Goal: Information Seeking & Learning: Learn about a topic

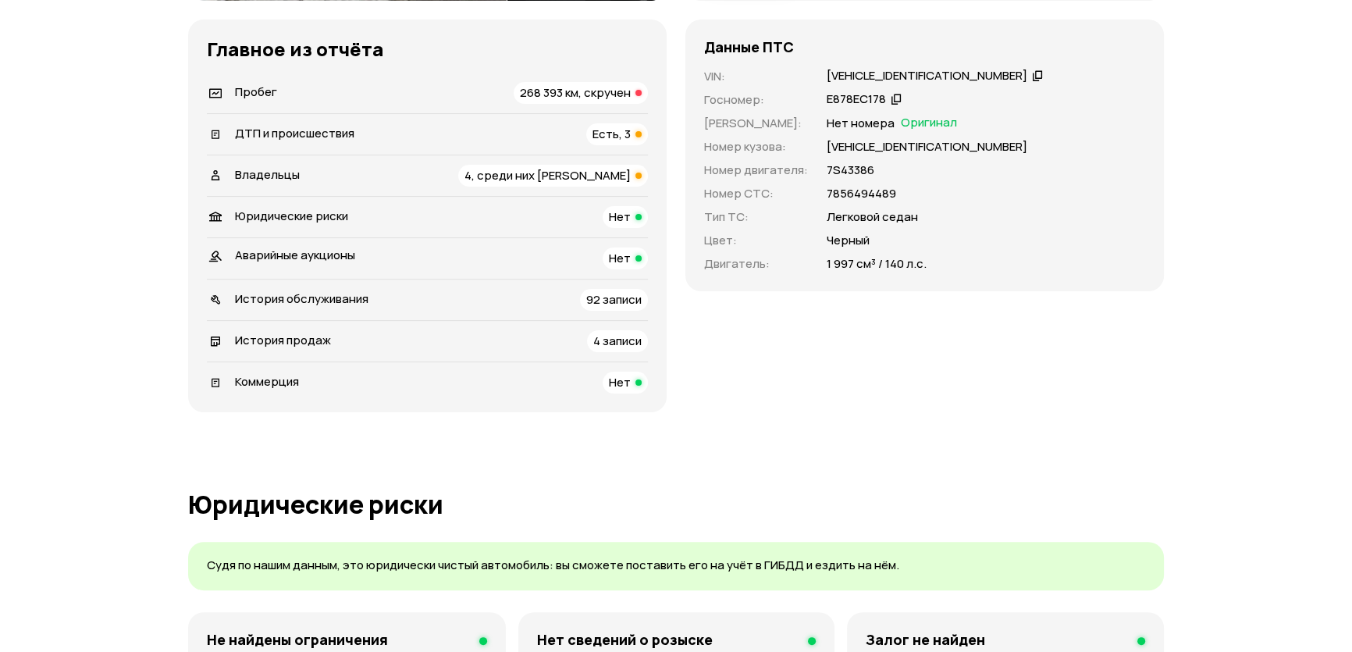
scroll to position [425, 0]
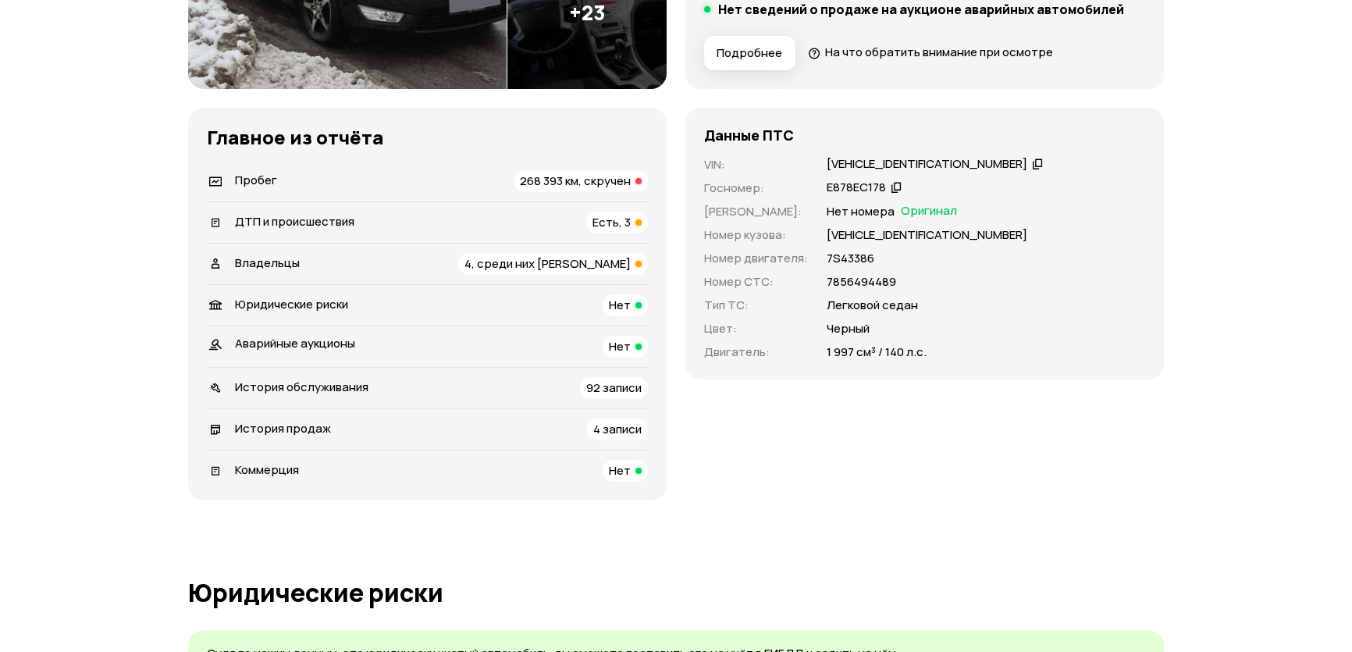
click at [614, 222] on span "Есть, 3" at bounding box center [611, 222] width 38 height 16
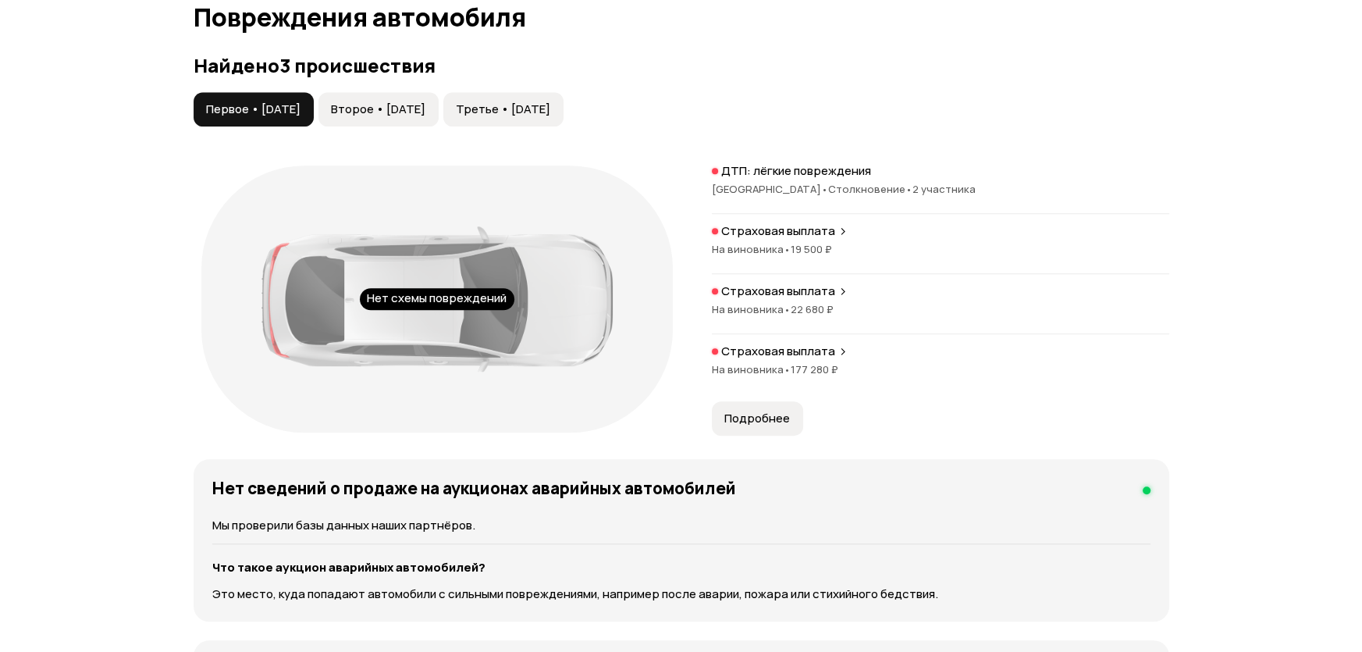
scroll to position [1617, 0]
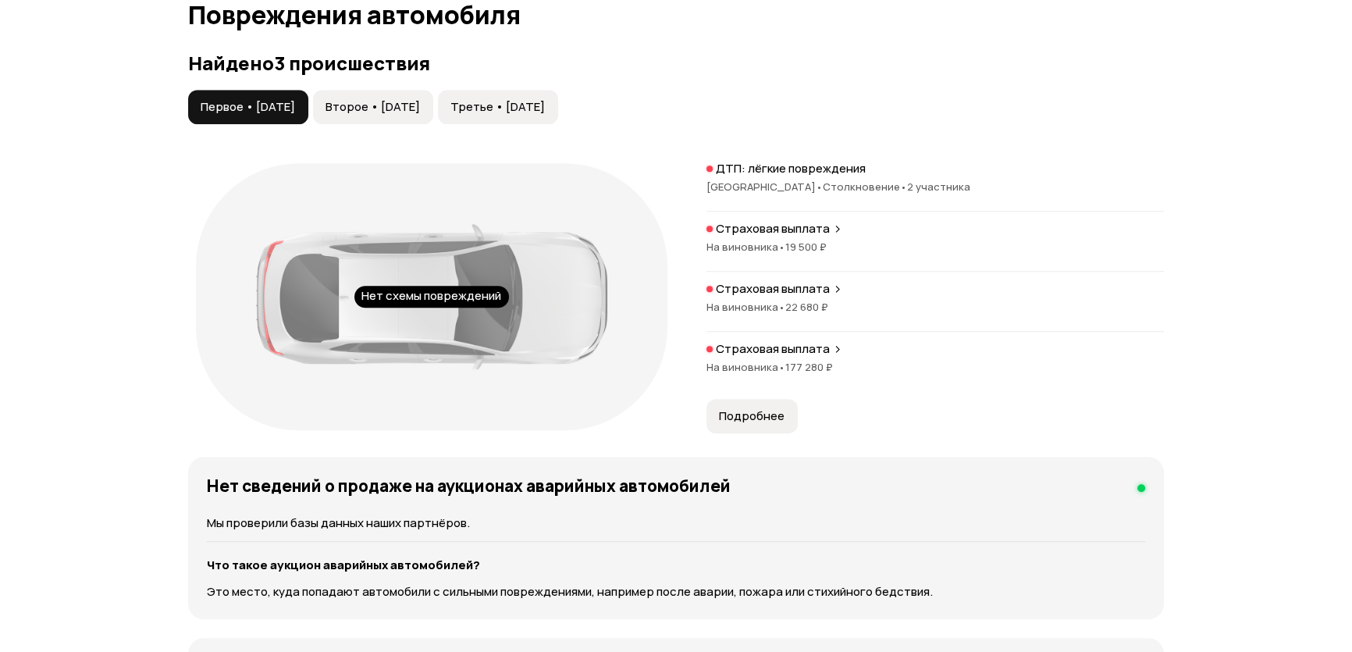
click at [420, 109] on span "Второе • 24 апр 2018" at bounding box center [373, 107] width 94 height 16
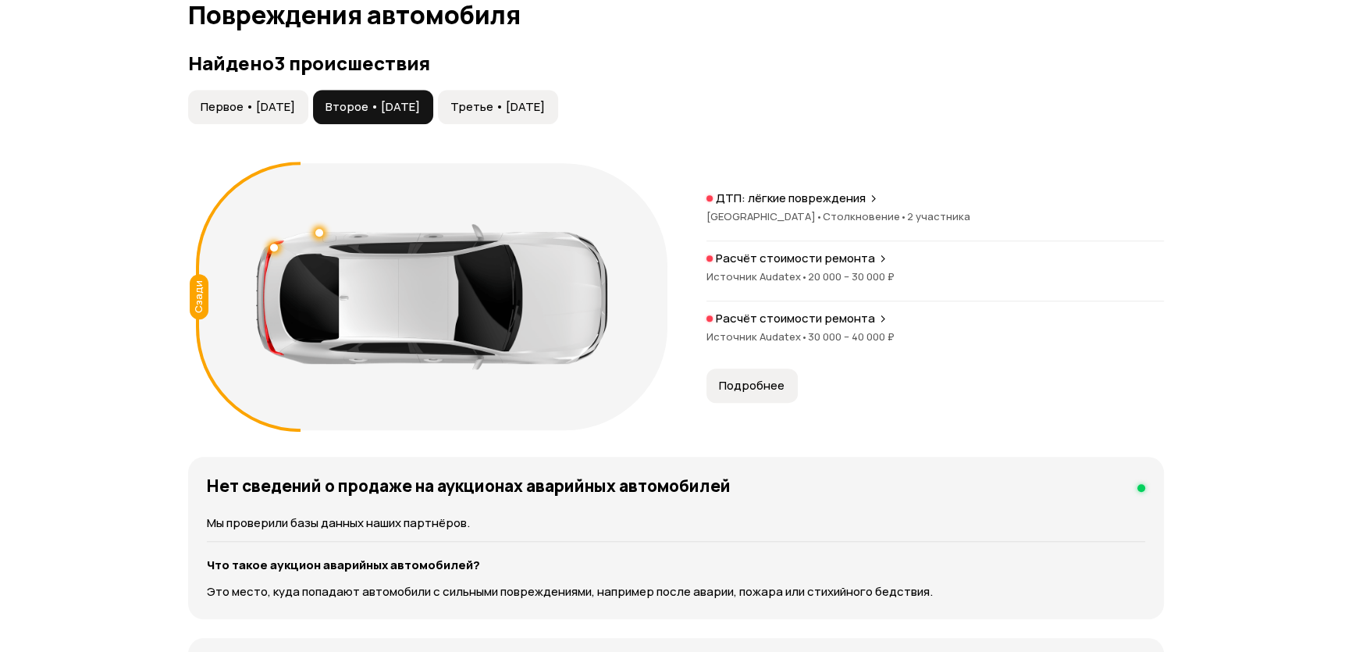
click at [545, 109] on span "Третье • 21 апр 2025" at bounding box center [497, 107] width 94 height 16
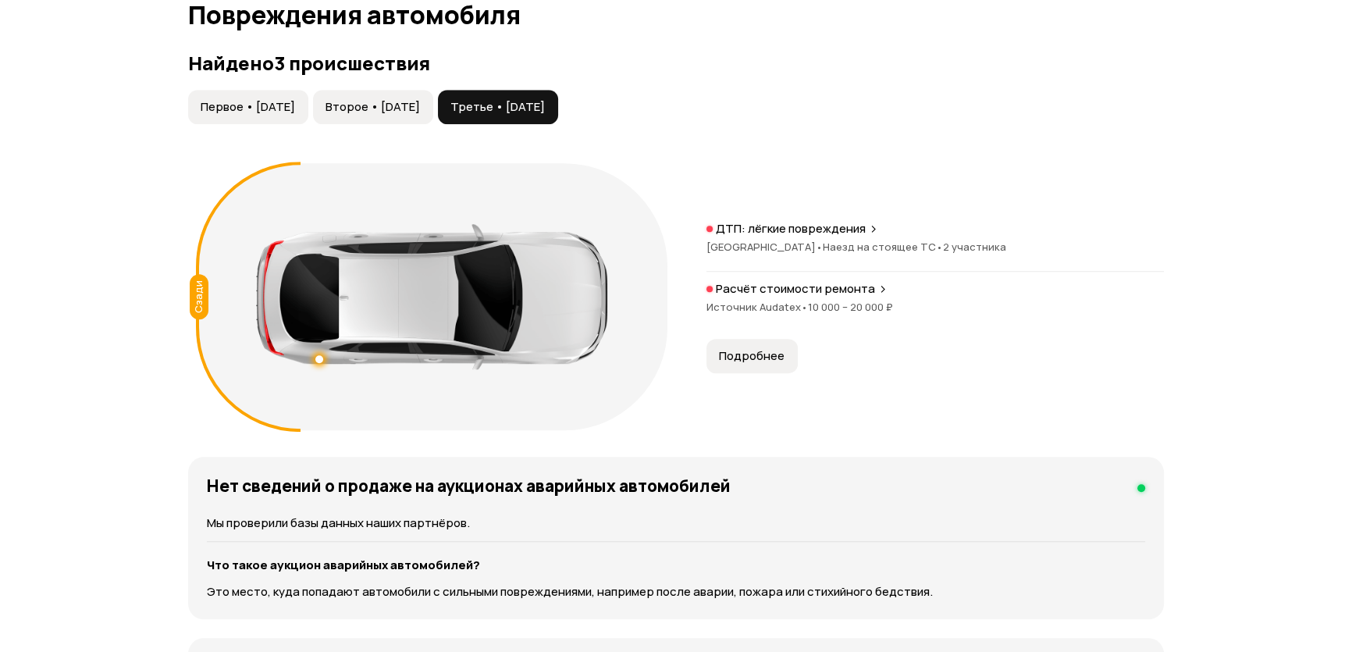
click at [289, 102] on span "Первое • 22 мар 2017" at bounding box center [248, 107] width 94 height 16
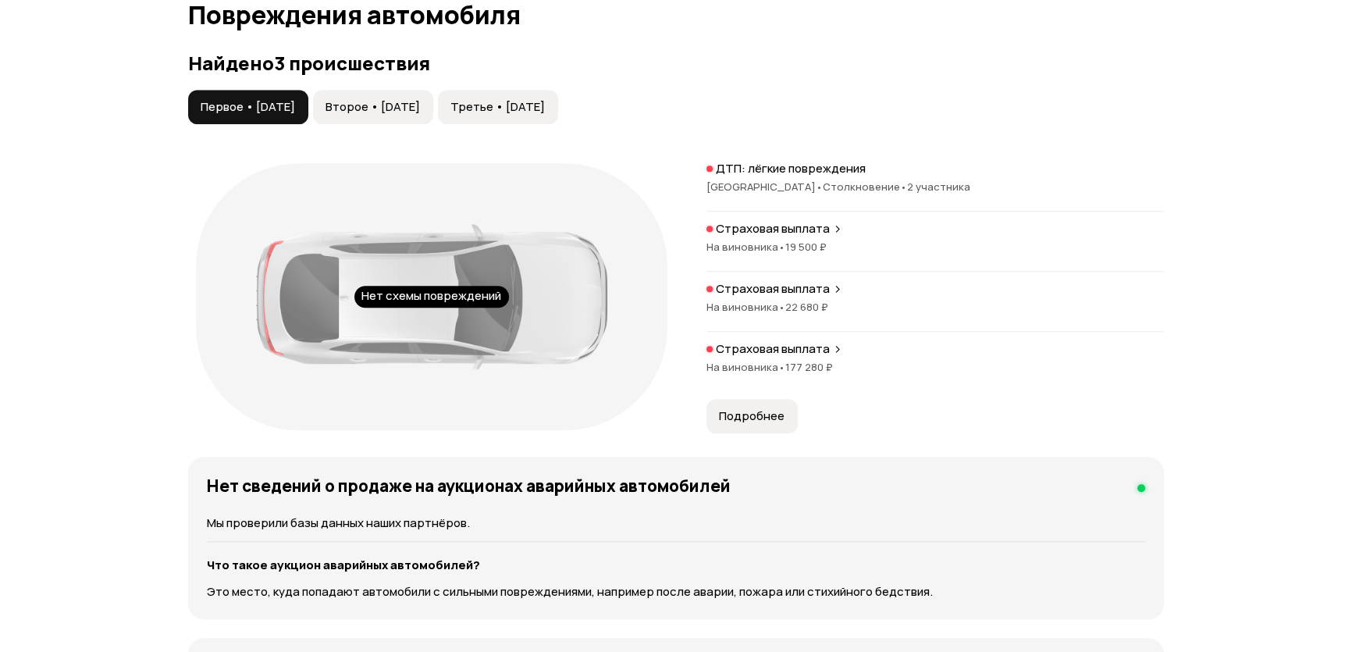
click at [774, 408] on span "Подробнее" at bounding box center [752, 416] width 66 height 16
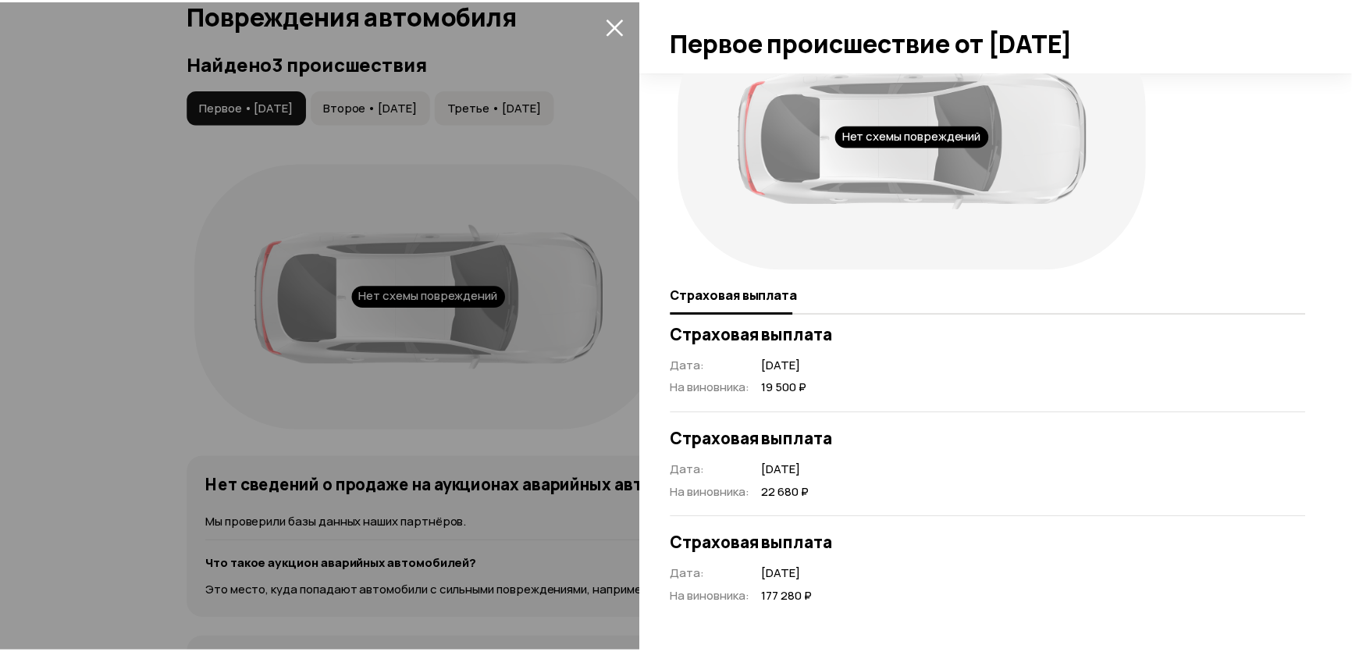
scroll to position [78, 0]
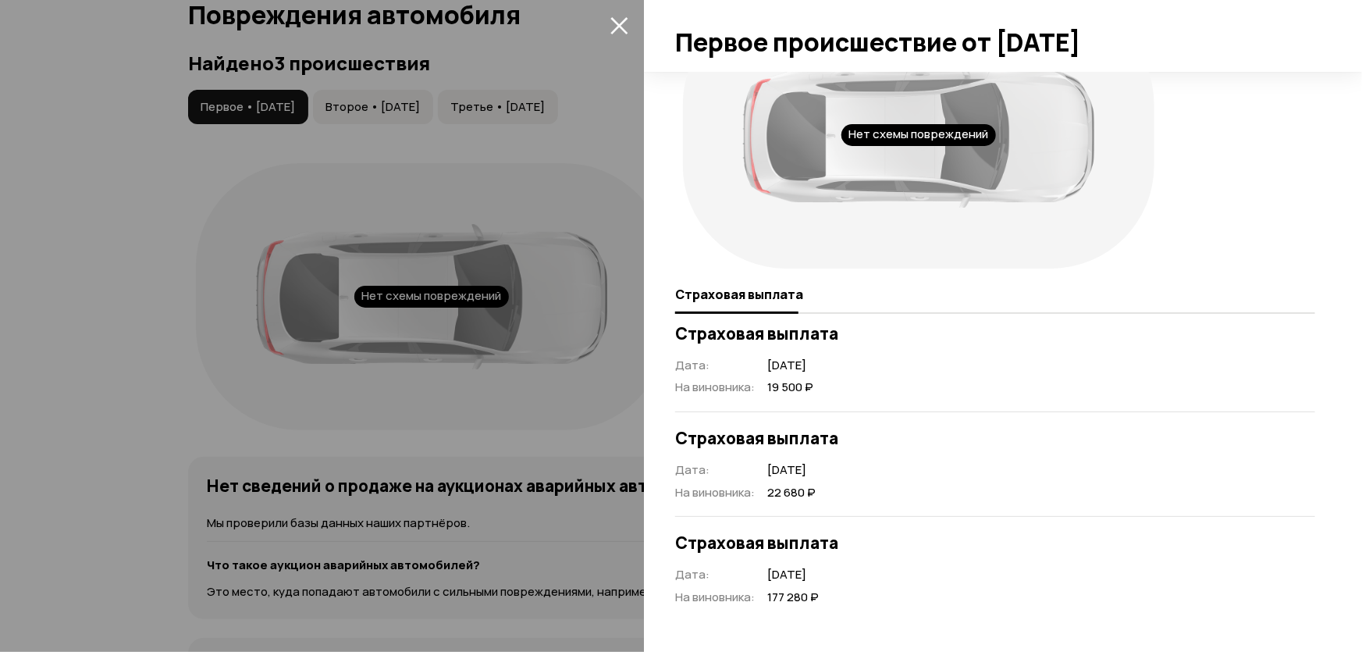
click at [128, 243] on div at bounding box center [681, 326] width 1362 height 652
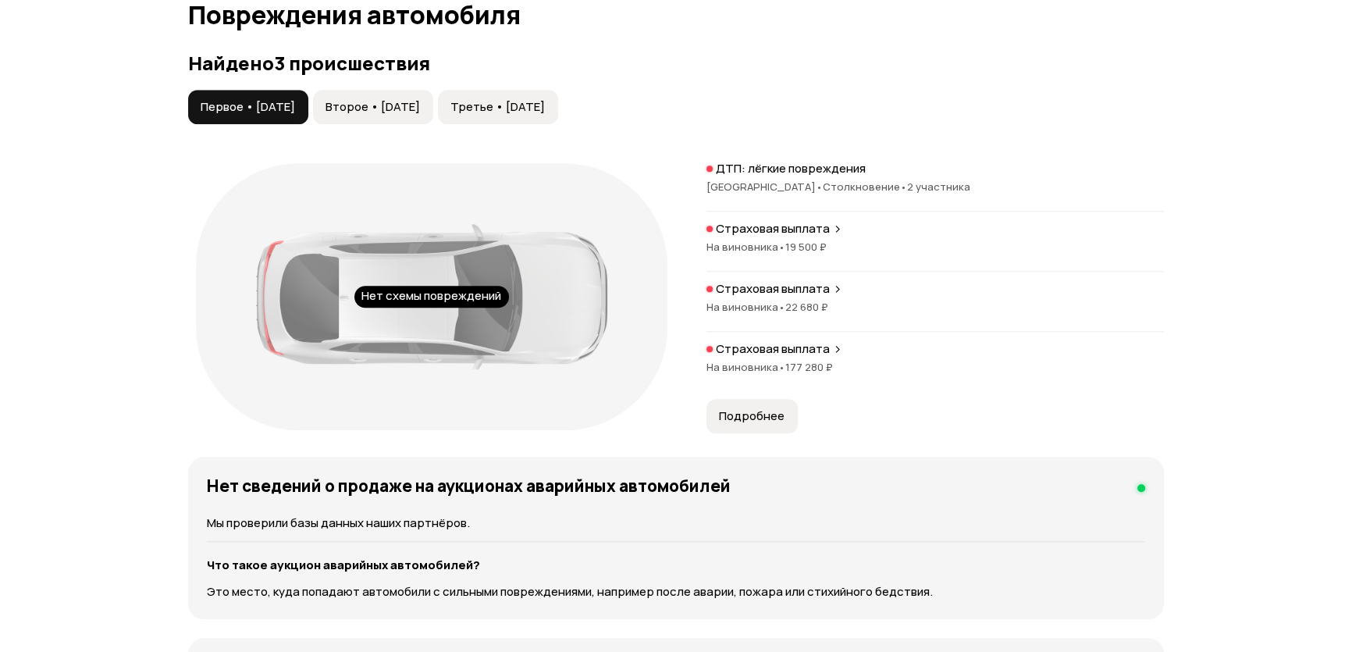
click at [407, 122] on button "Второе • 24 апр 2018" at bounding box center [373, 107] width 120 height 34
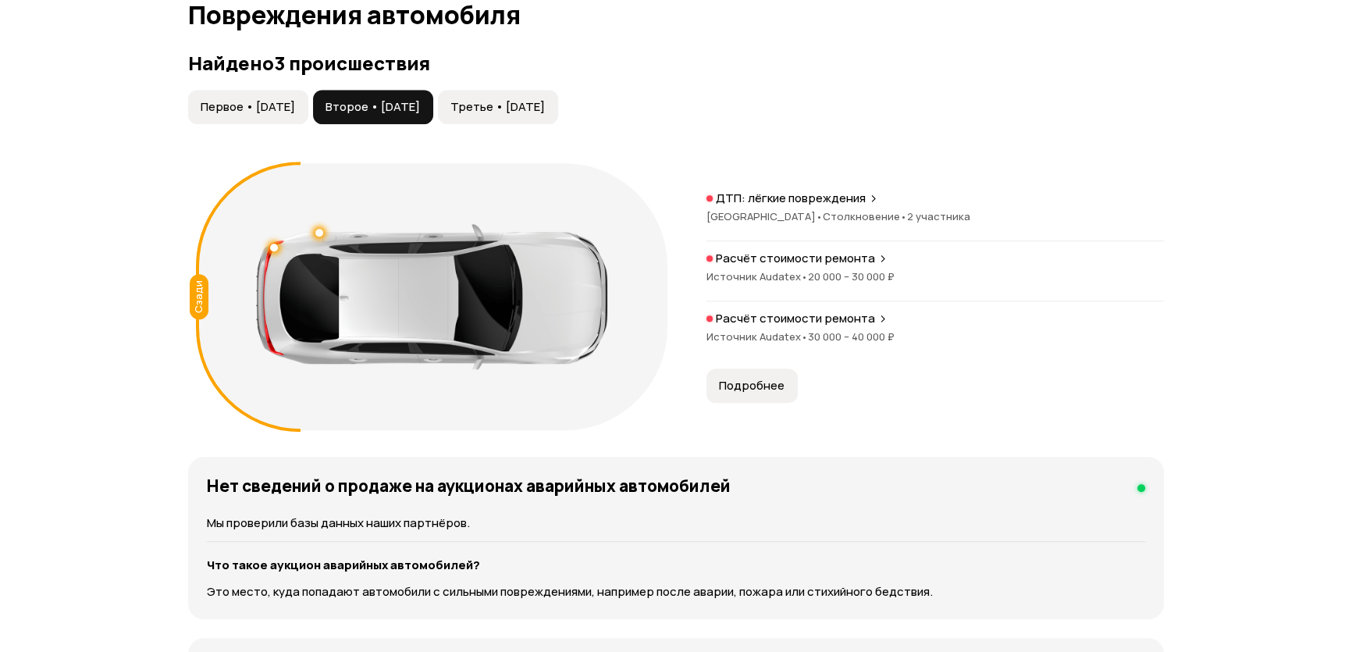
click at [558, 115] on button "Третье • 21 апр 2025" at bounding box center [498, 107] width 120 height 34
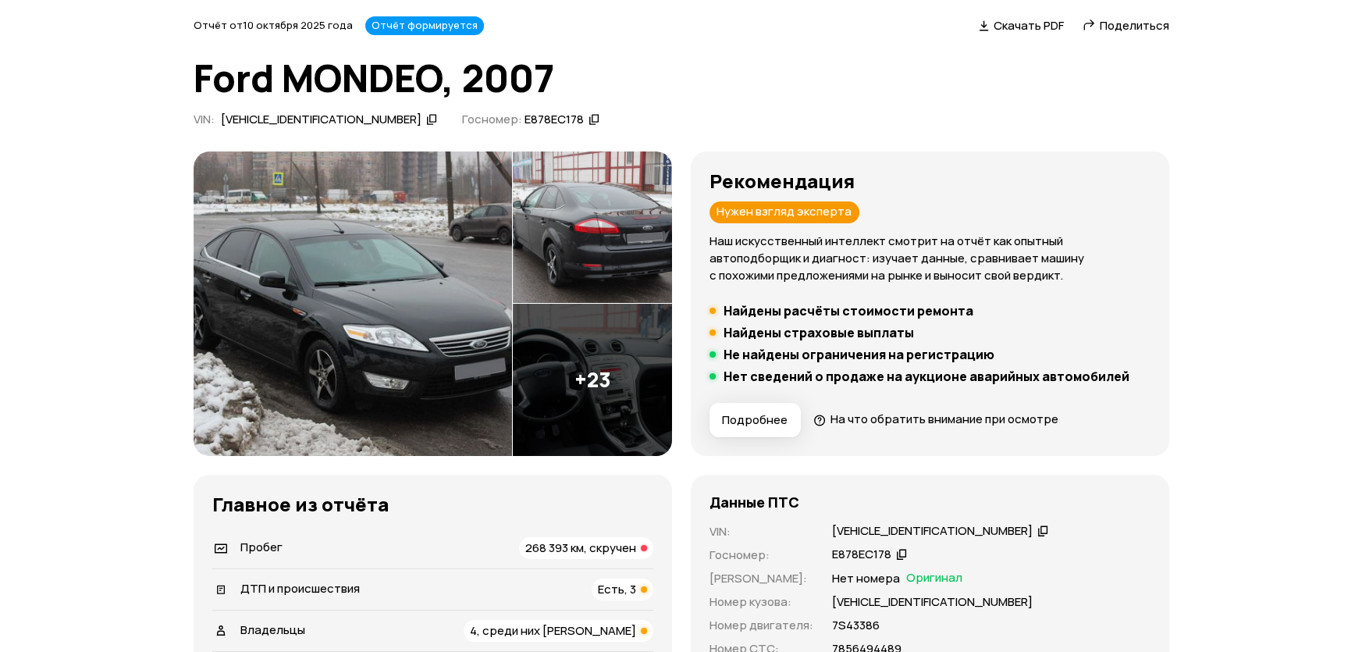
scroll to position [0, 0]
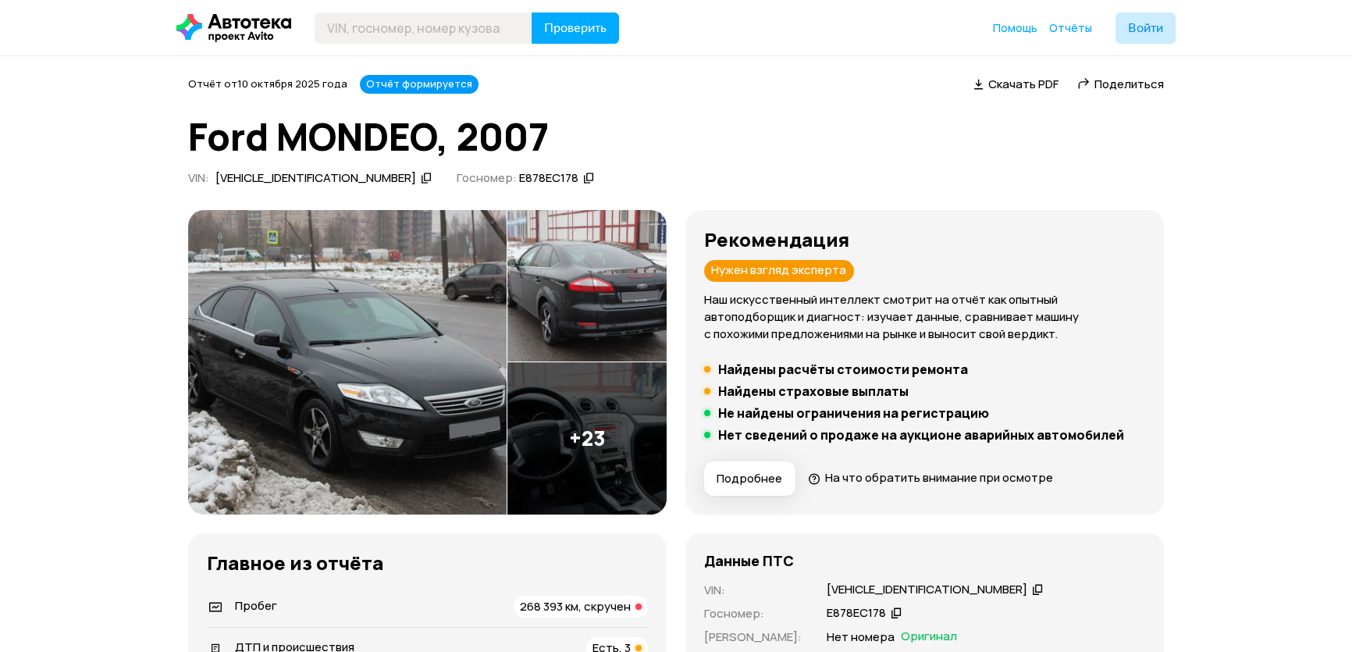
click at [409, 306] on img at bounding box center [347, 362] width 318 height 304
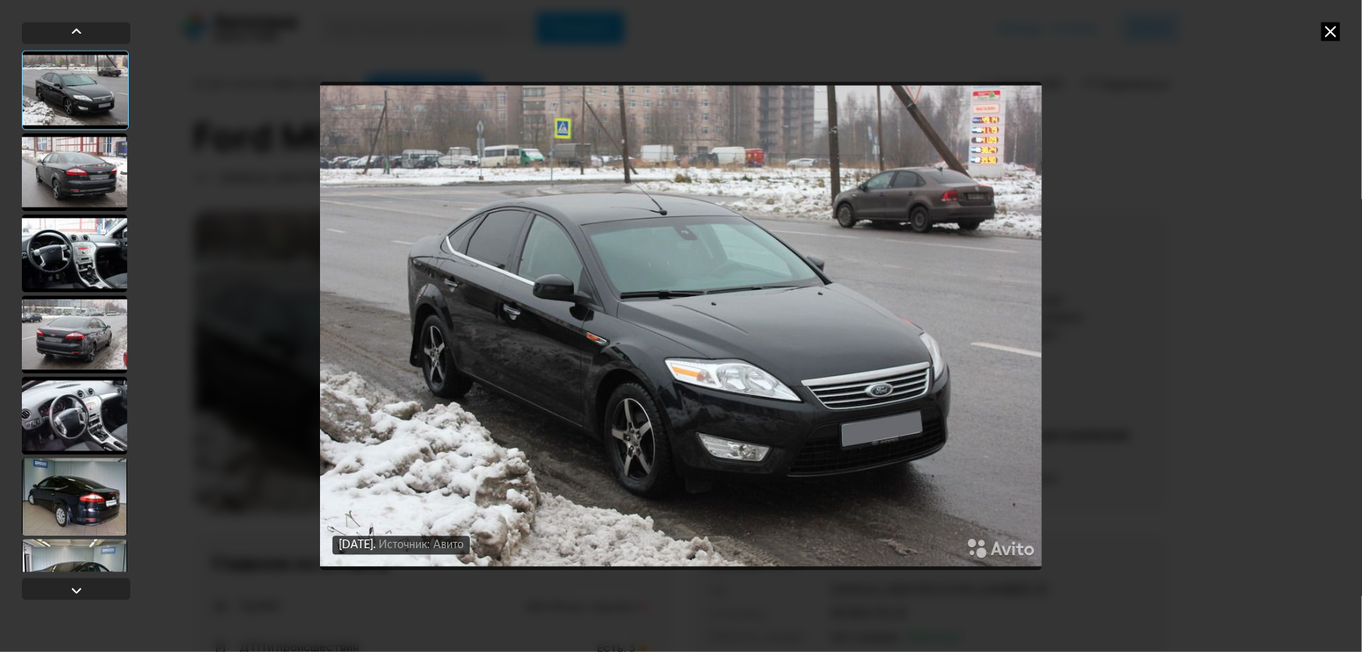
click at [91, 181] on div at bounding box center [74, 172] width 105 height 78
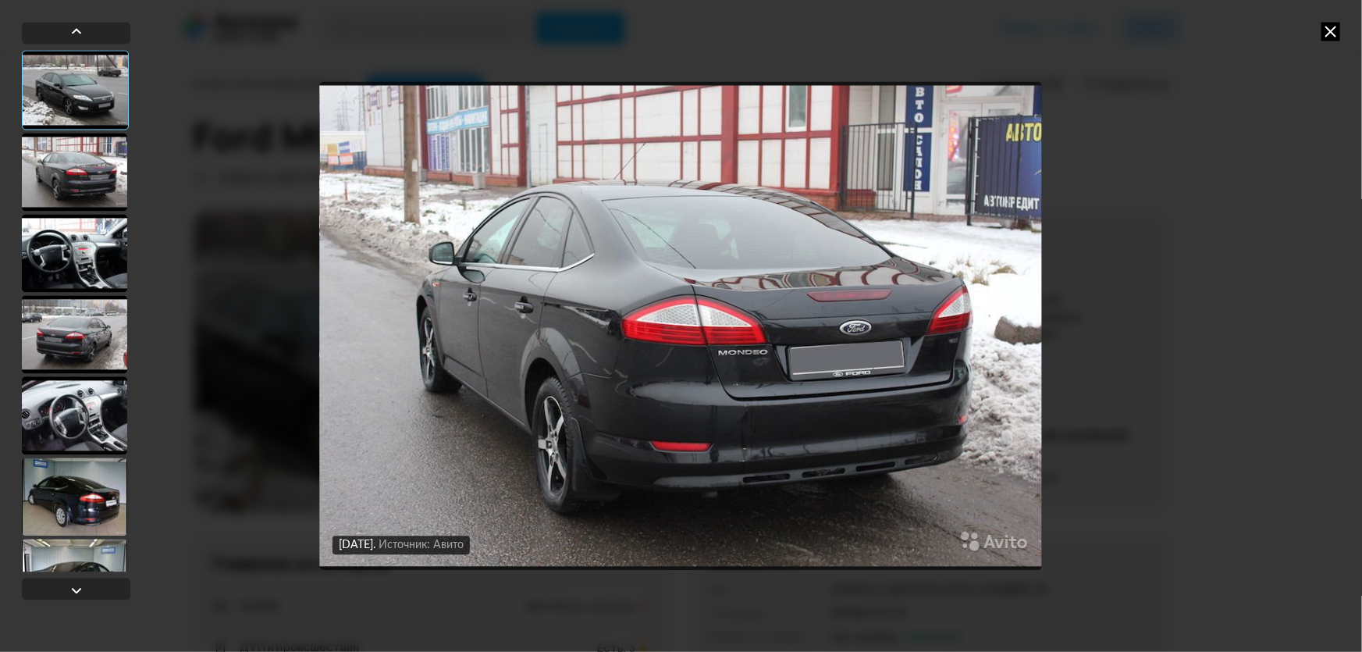
click at [79, 276] on div at bounding box center [74, 253] width 105 height 78
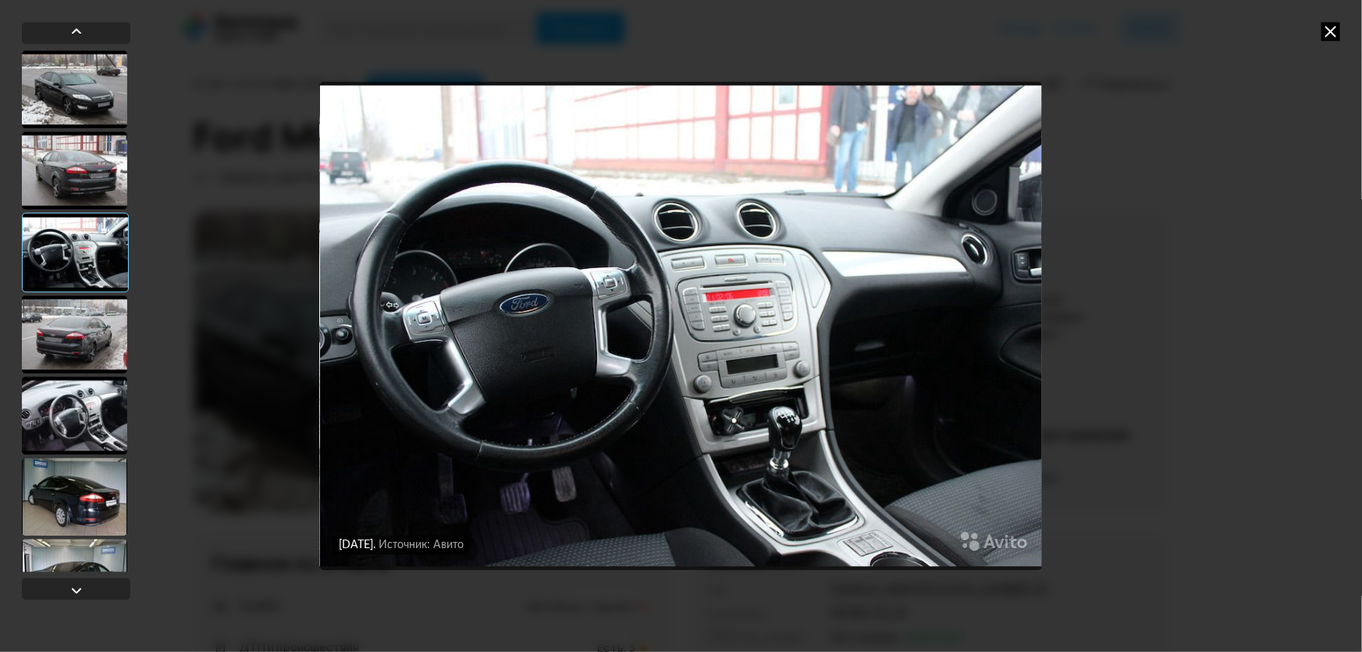
click at [98, 368] on div at bounding box center [74, 334] width 105 height 78
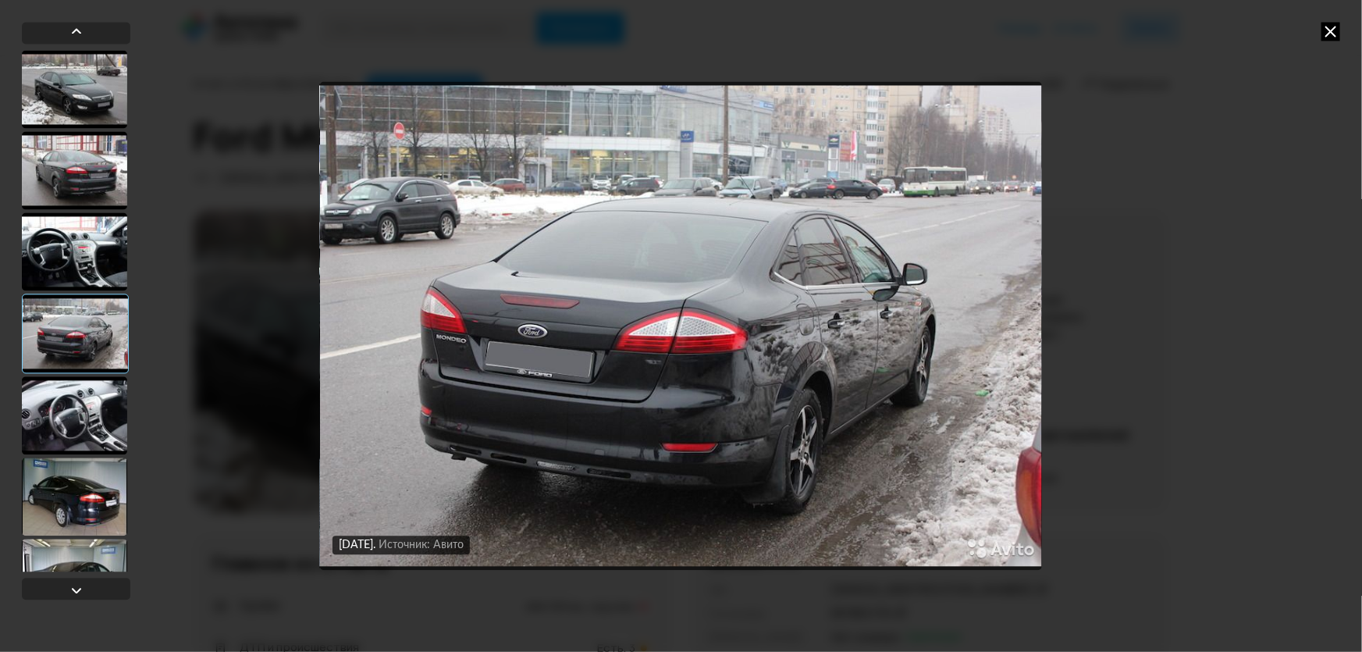
click at [91, 453] on div at bounding box center [74, 415] width 105 height 78
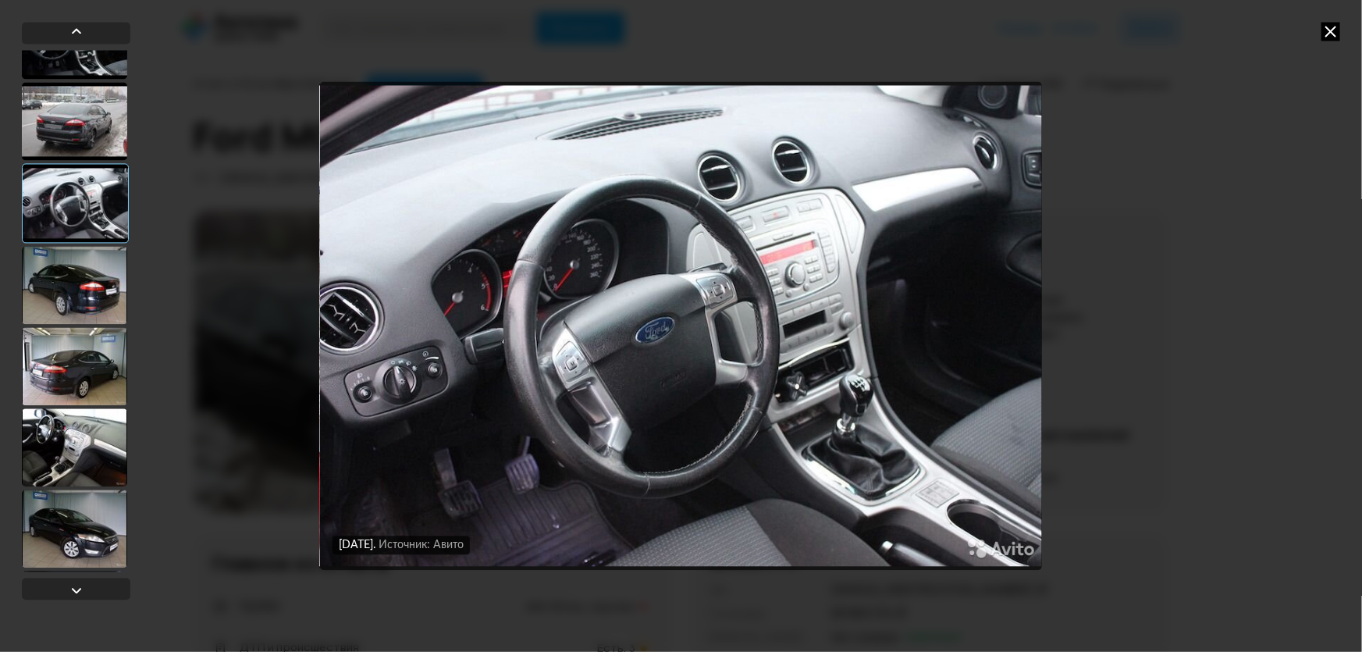
scroll to position [212, 0]
click at [100, 447] on div at bounding box center [74, 446] width 105 height 78
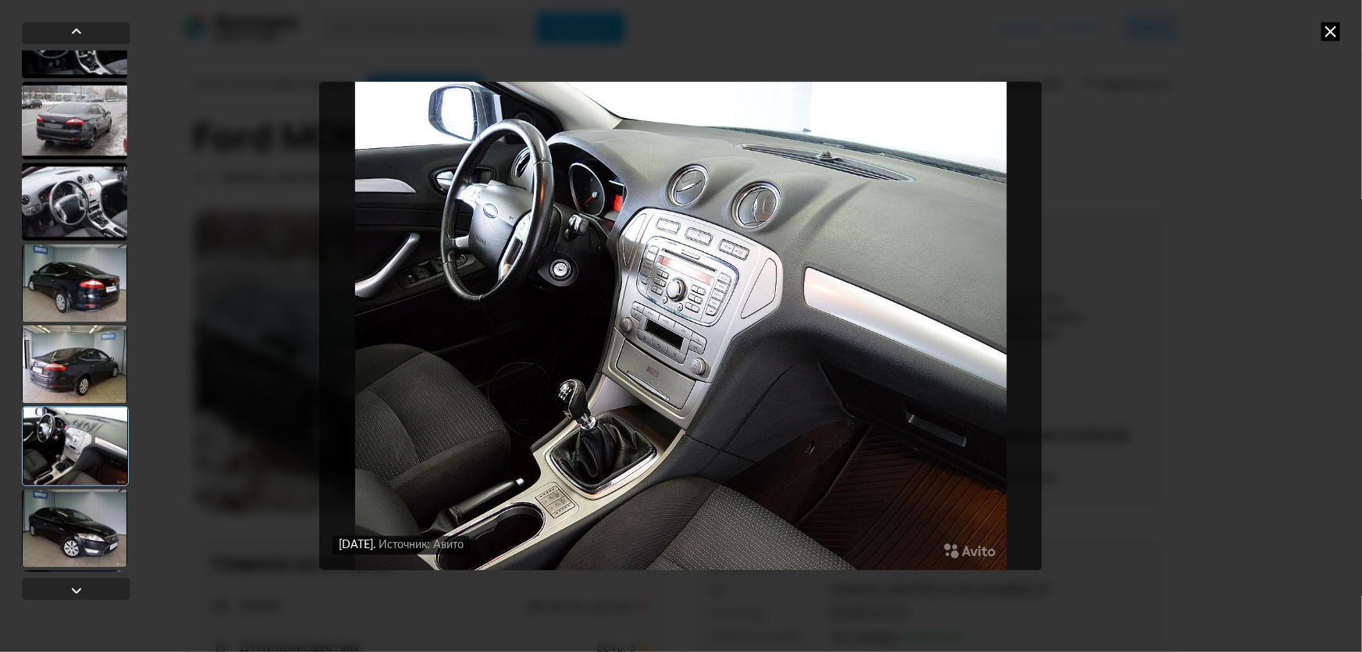
click at [44, 493] on div at bounding box center [74, 528] width 105 height 78
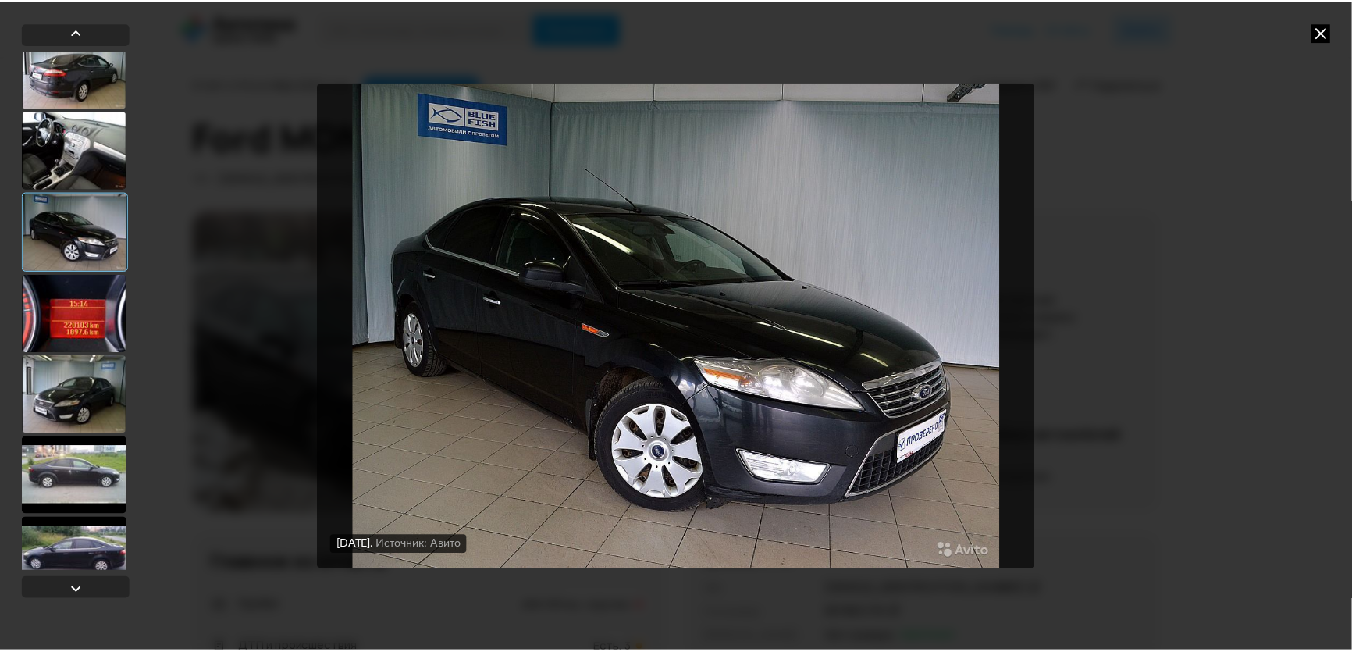
scroll to position [568, 0]
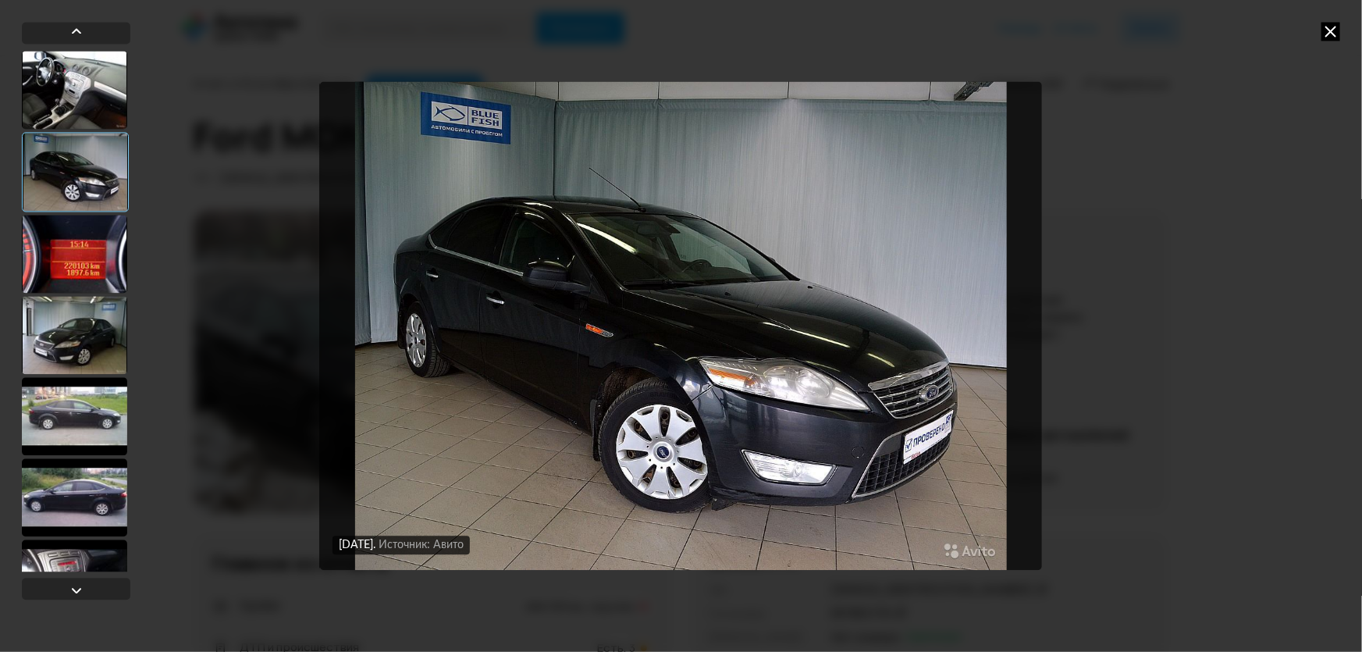
click at [61, 449] on div at bounding box center [74, 416] width 105 height 78
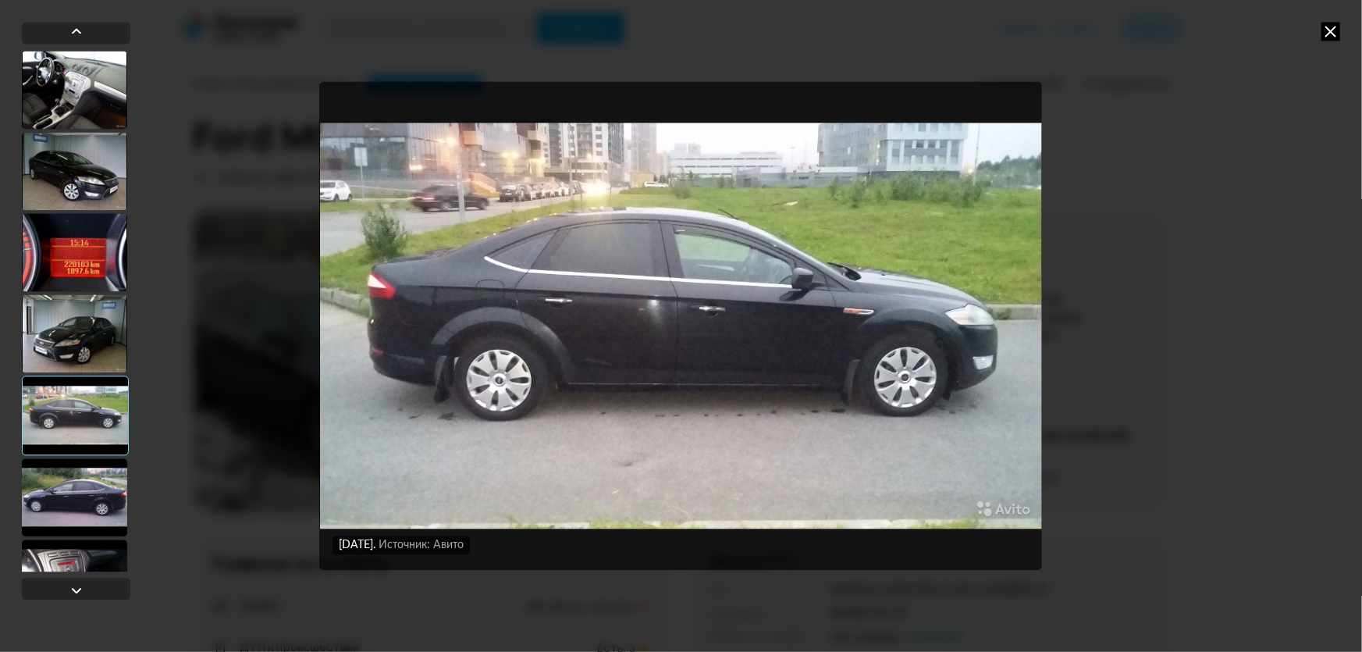
click at [93, 277] on div at bounding box center [74, 252] width 105 height 78
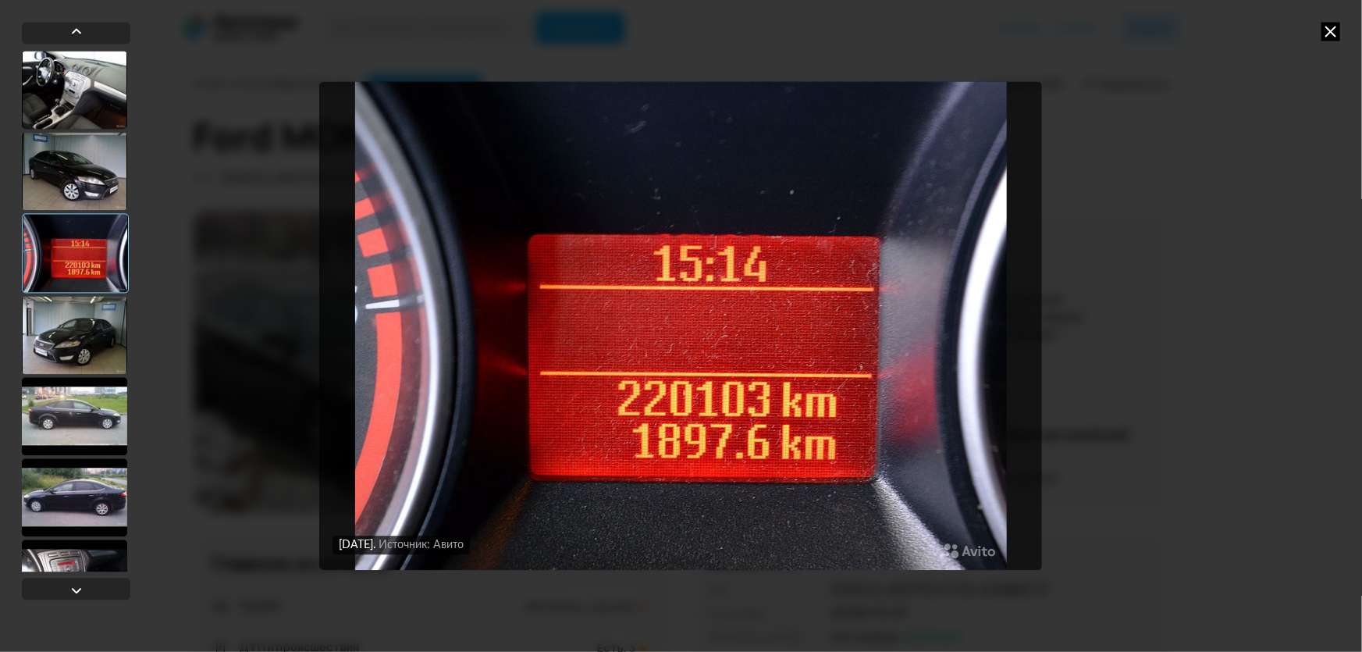
click at [81, 427] on div at bounding box center [74, 416] width 105 height 78
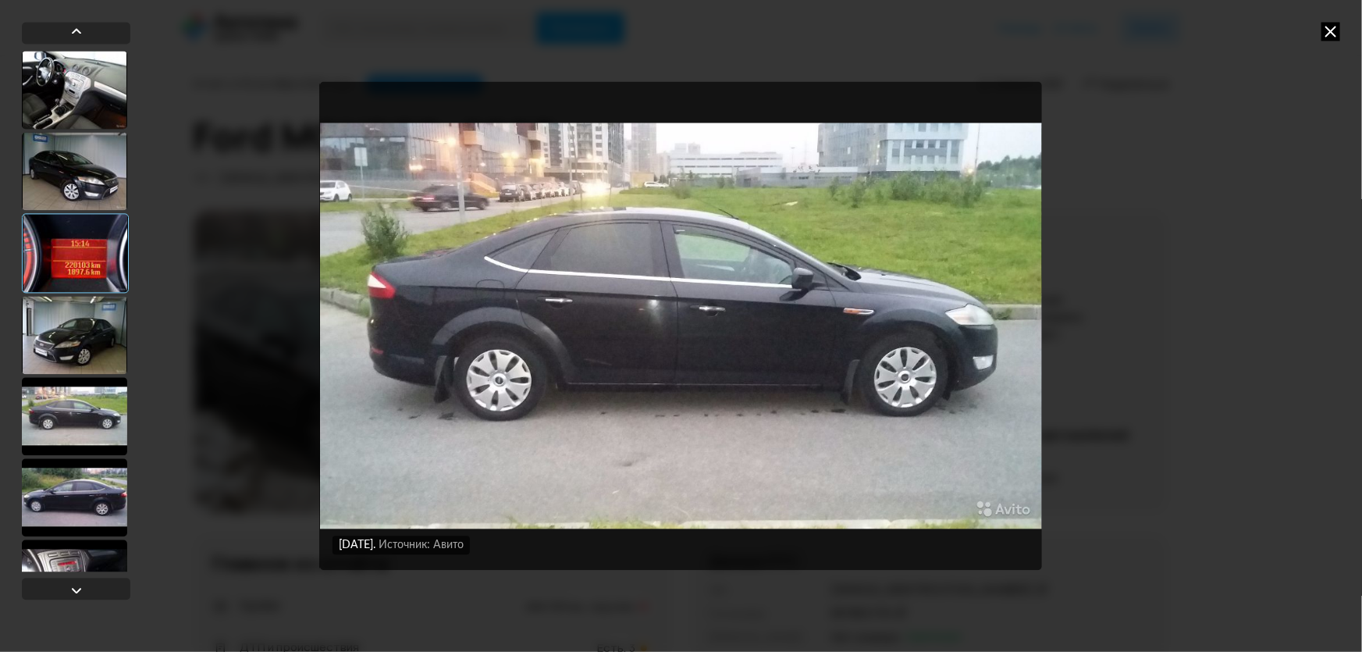
click at [82, 505] on div at bounding box center [74, 497] width 105 height 78
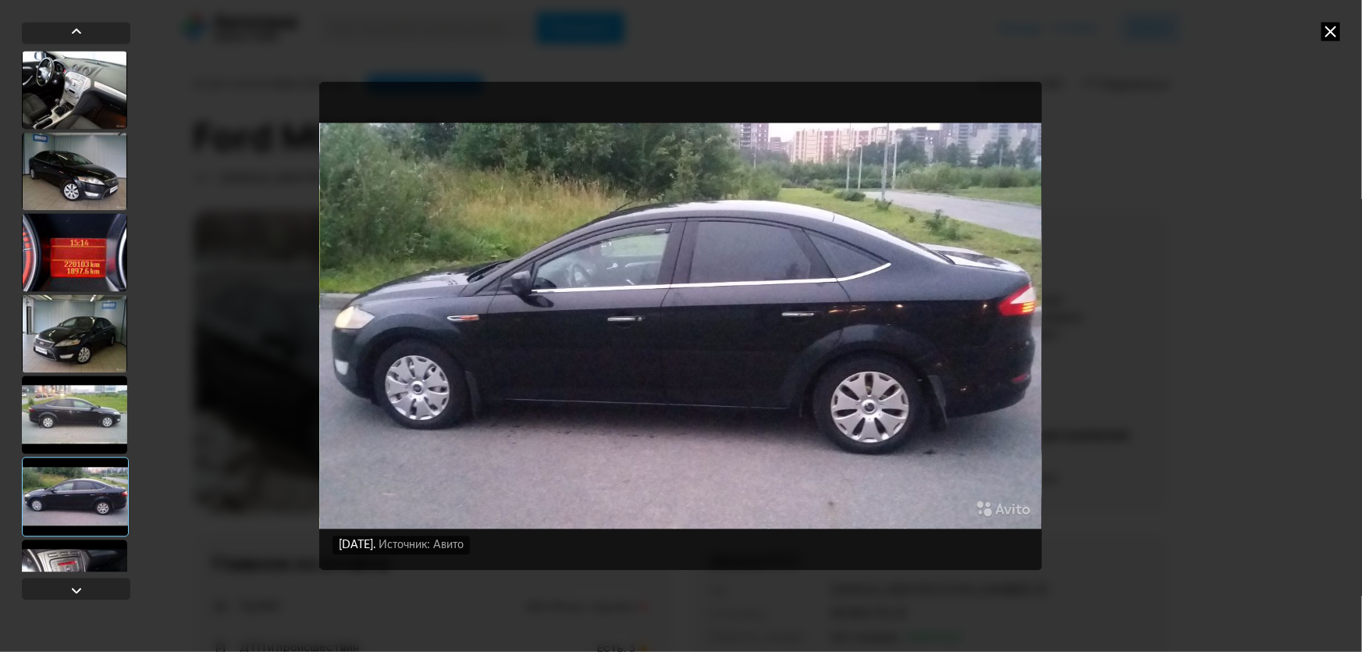
click at [1329, 37] on icon at bounding box center [1331, 31] width 19 height 19
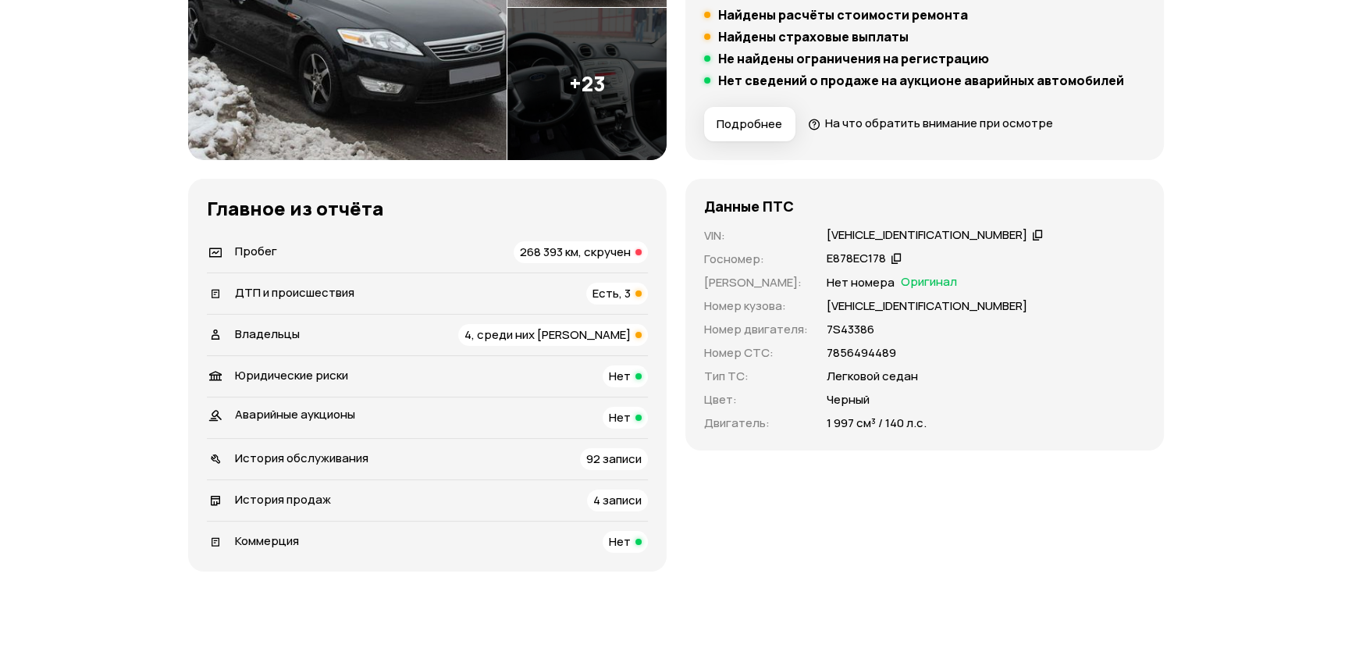
click at [597, 293] on span "Есть, 3" at bounding box center [611, 293] width 38 height 16
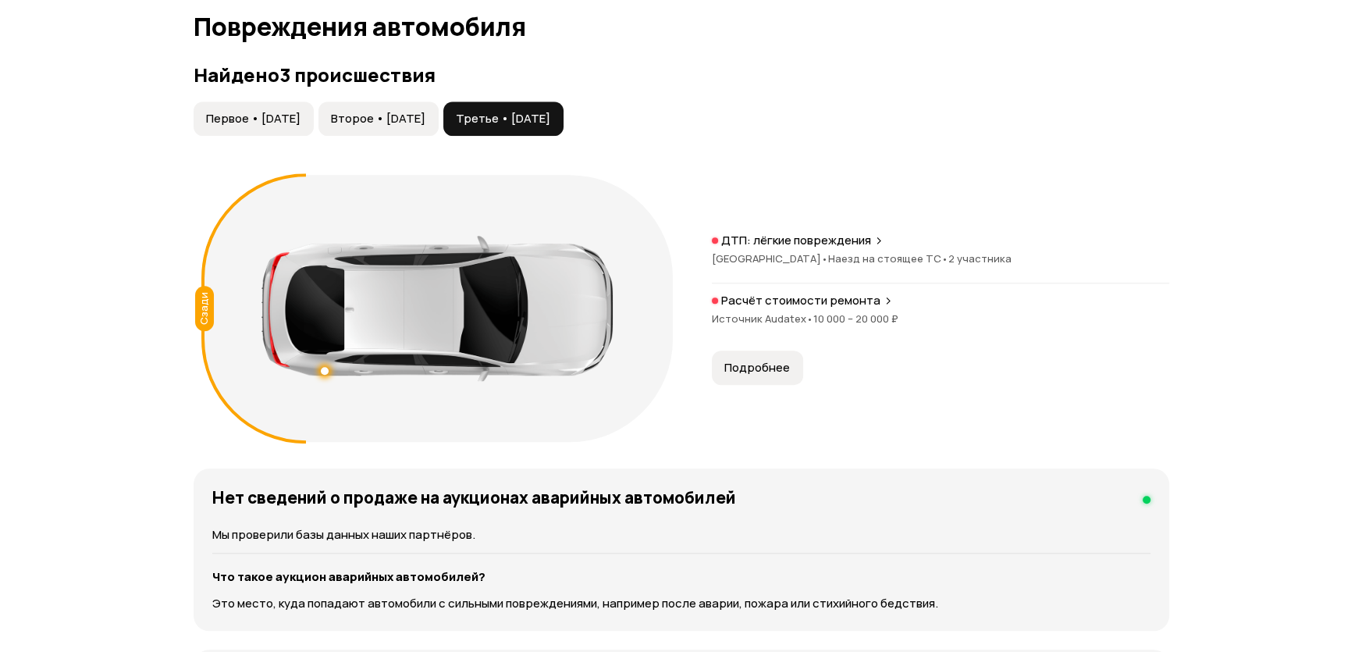
scroll to position [1616, 0]
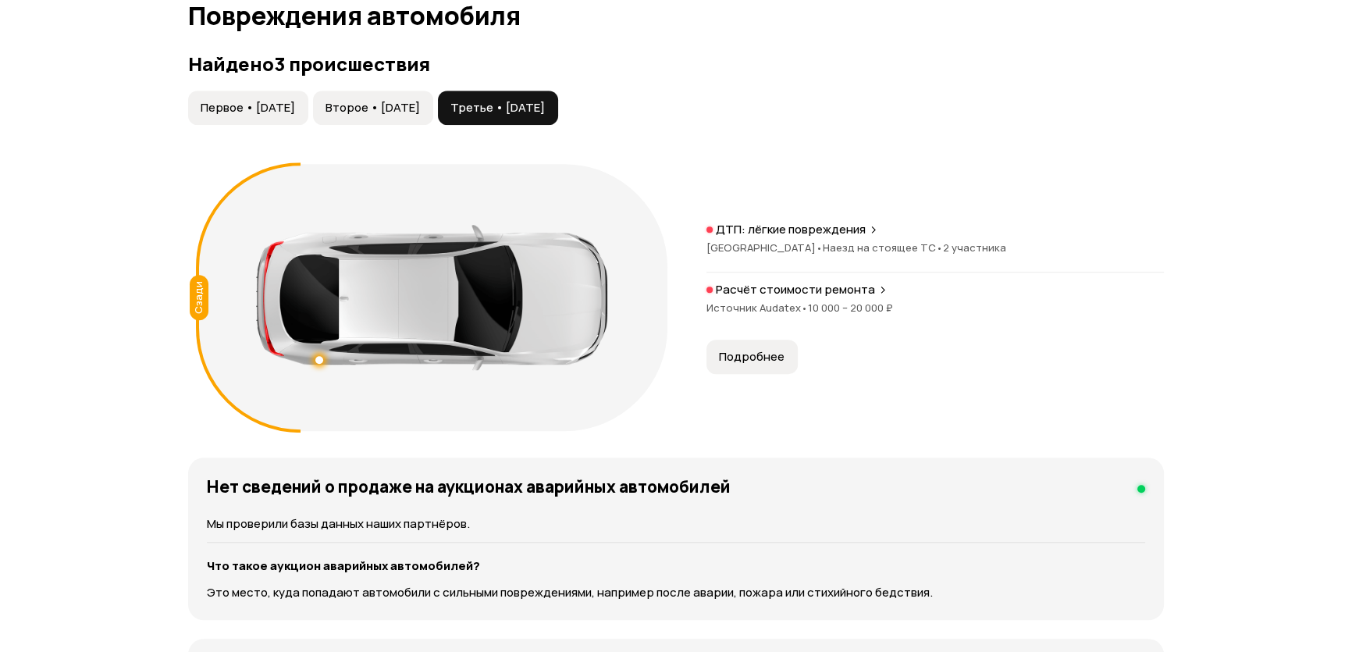
click at [757, 357] on span "Подробнее" at bounding box center [752, 357] width 66 height 16
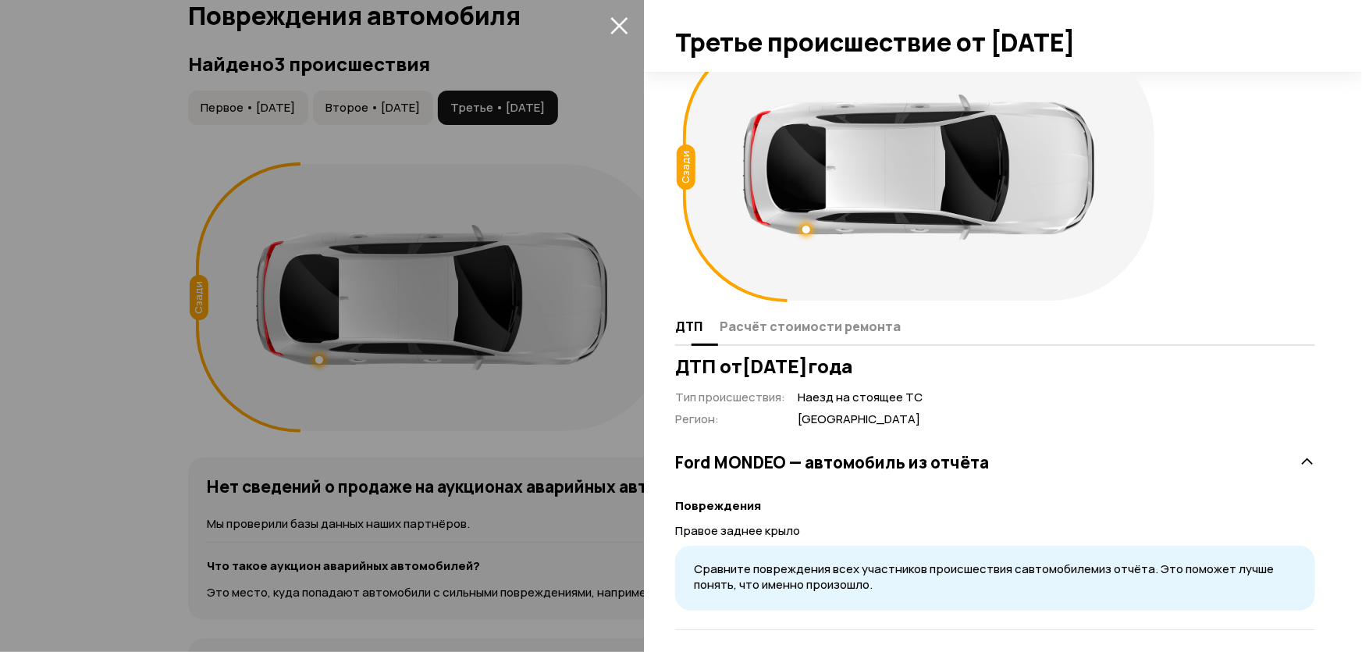
scroll to position [124, 0]
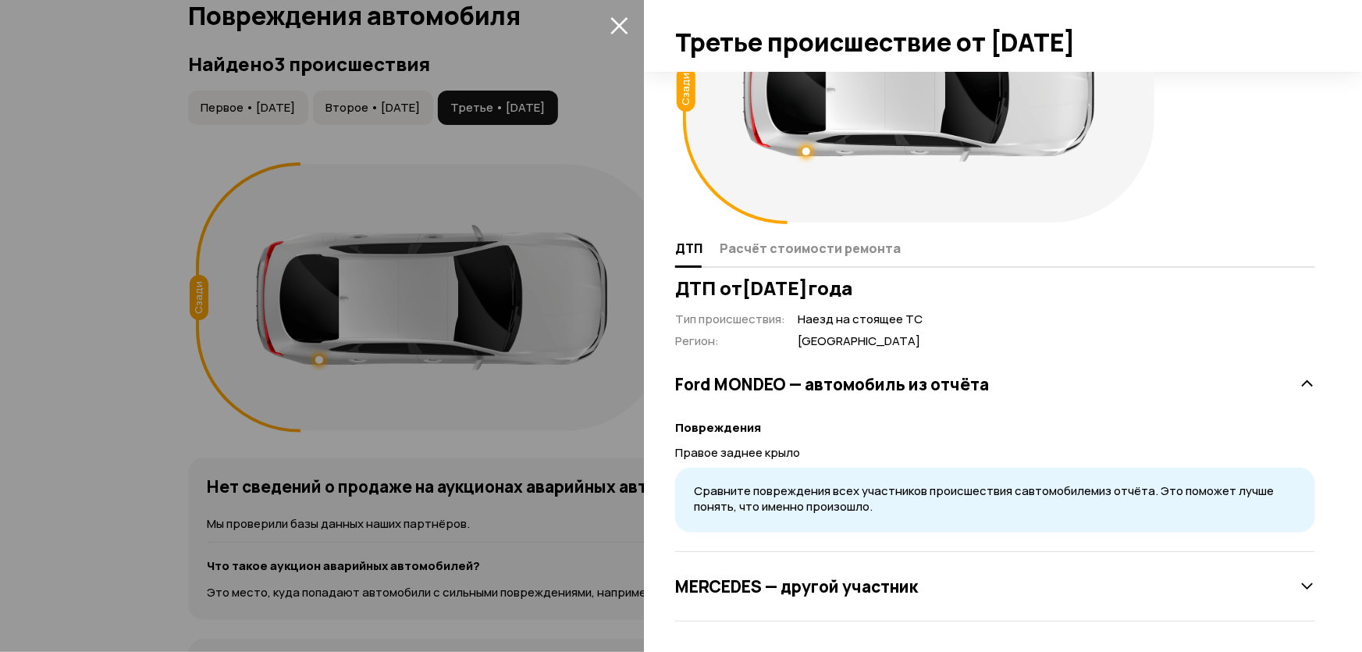
click at [290, 109] on div at bounding box center [681, 326] width 1362 height 652
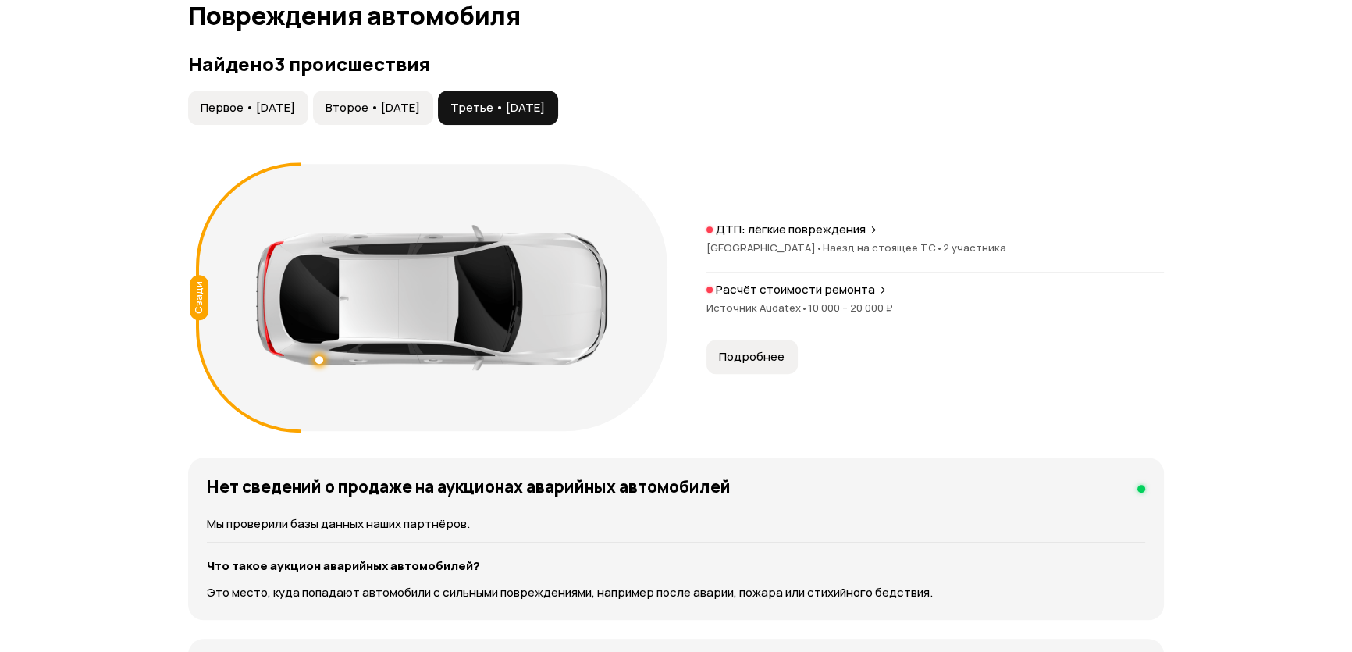
click at [292, 103] on span "Первое • 22 мар 2017" at bounding box center [248, 108] width 94 height 16
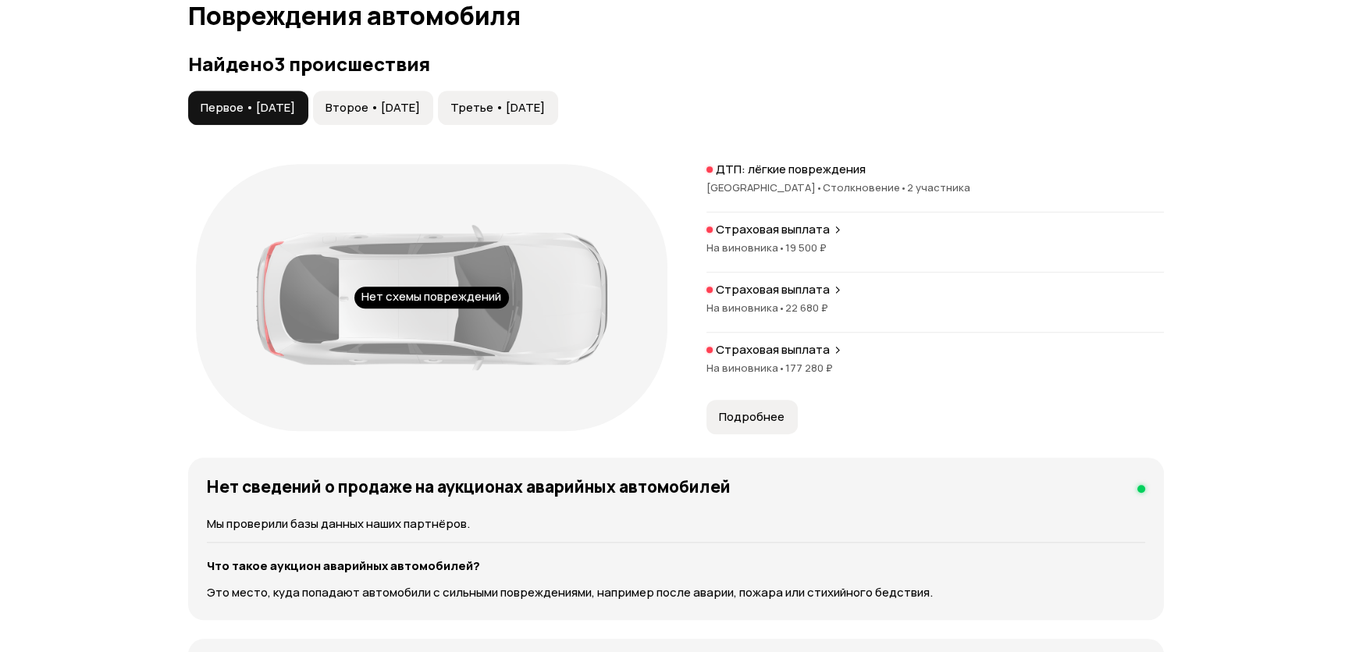
click at [769, 358] on div "Страховая выплата На виновника • 177 280 ₽" at bounding box center [934, 367] width 457 height 50
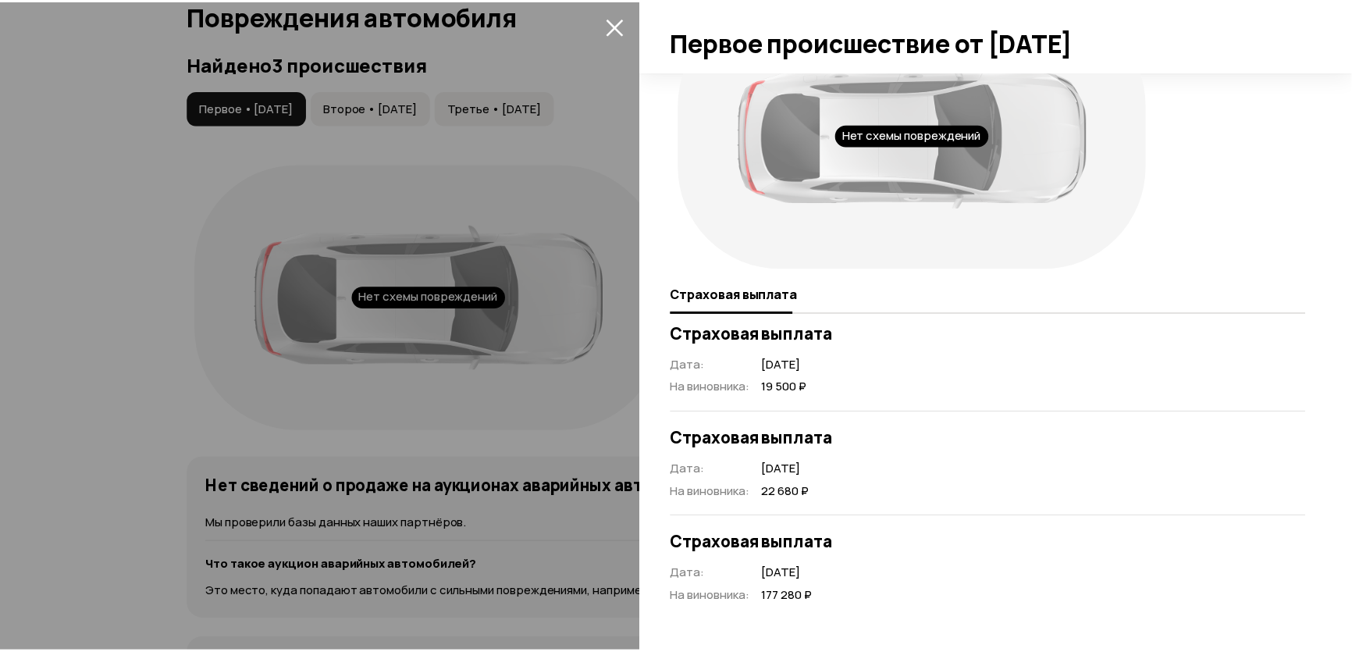
scroll to position [0, 0]
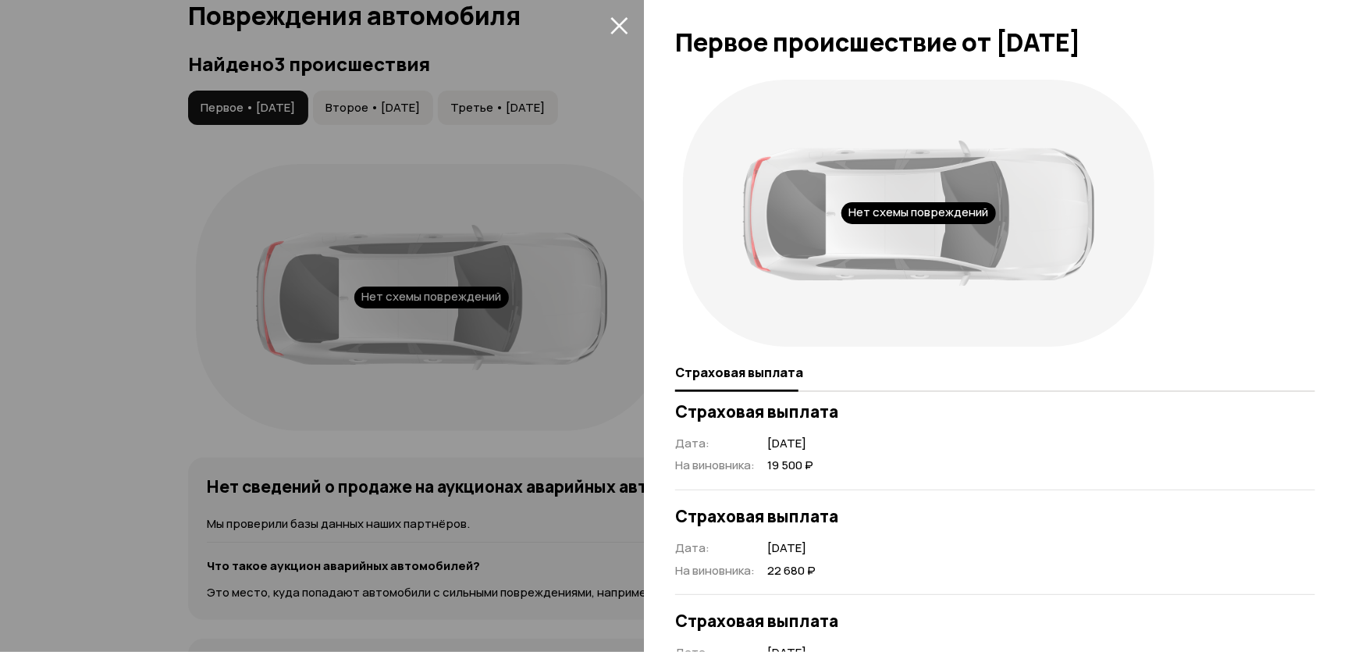
click at [37, 343] on div at bounding box center [681, 326] width 1362 height 652
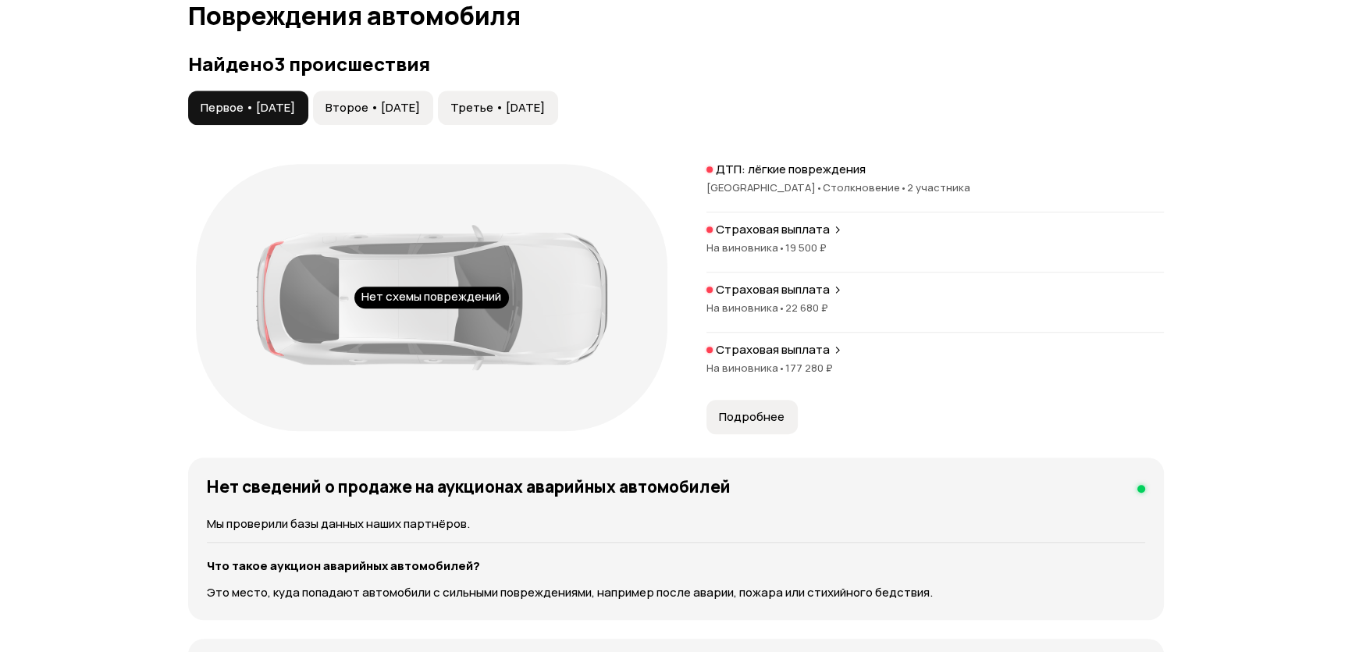
click at [420, 110] on span "Второе • 24 апр 2018" at bounding box center [373, 108] width 94 height 16
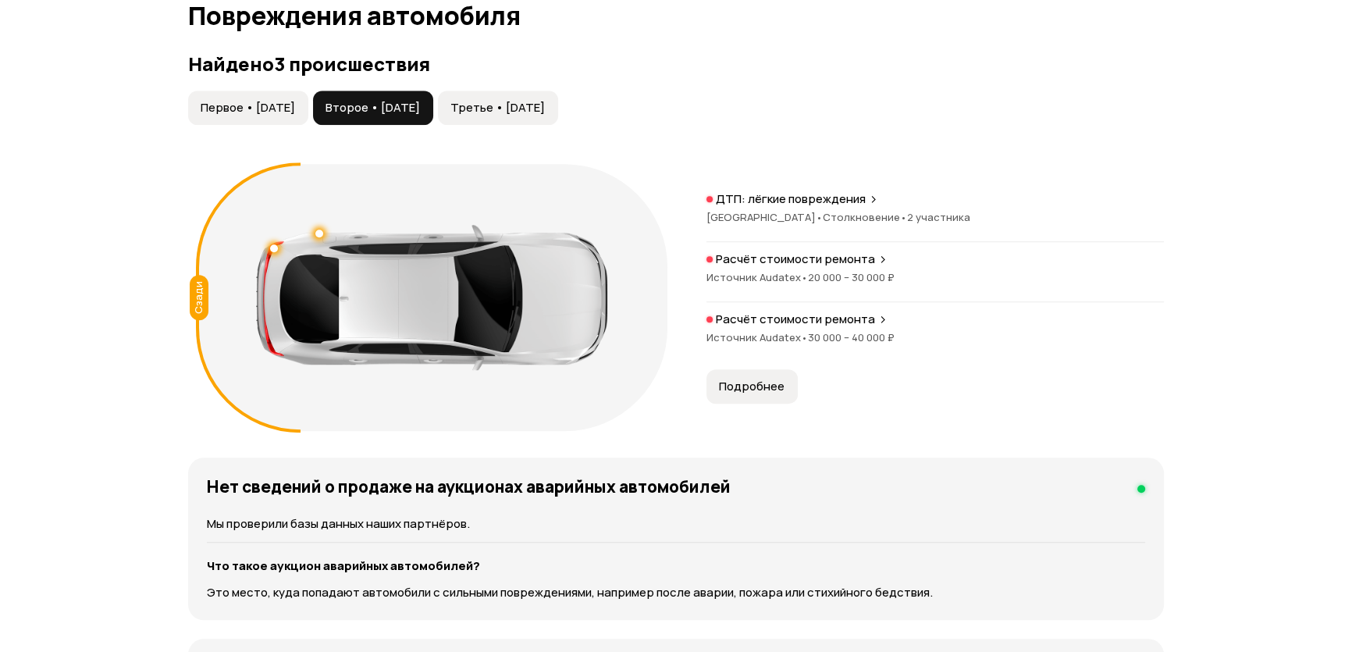
click at [545, 100] on span "Третье • 21 апр 2025" at bounding box center [497, 108] width 94 height 16
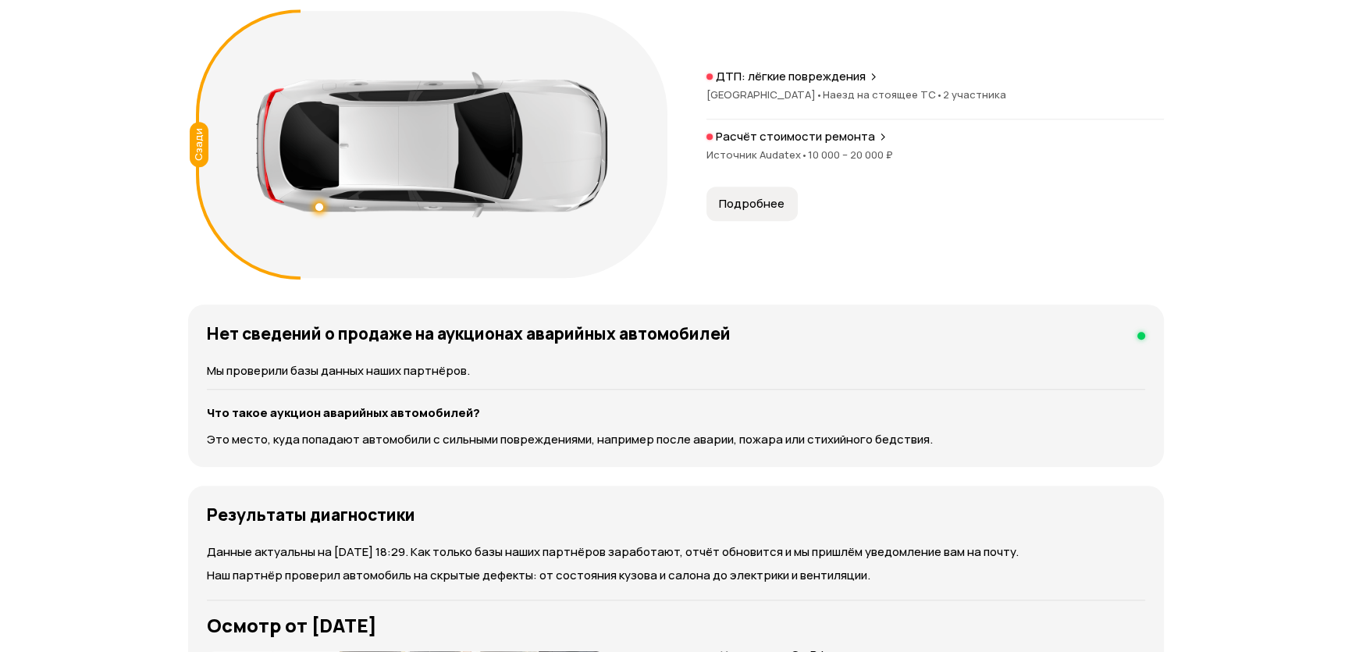
scroll to position [1546, 0]
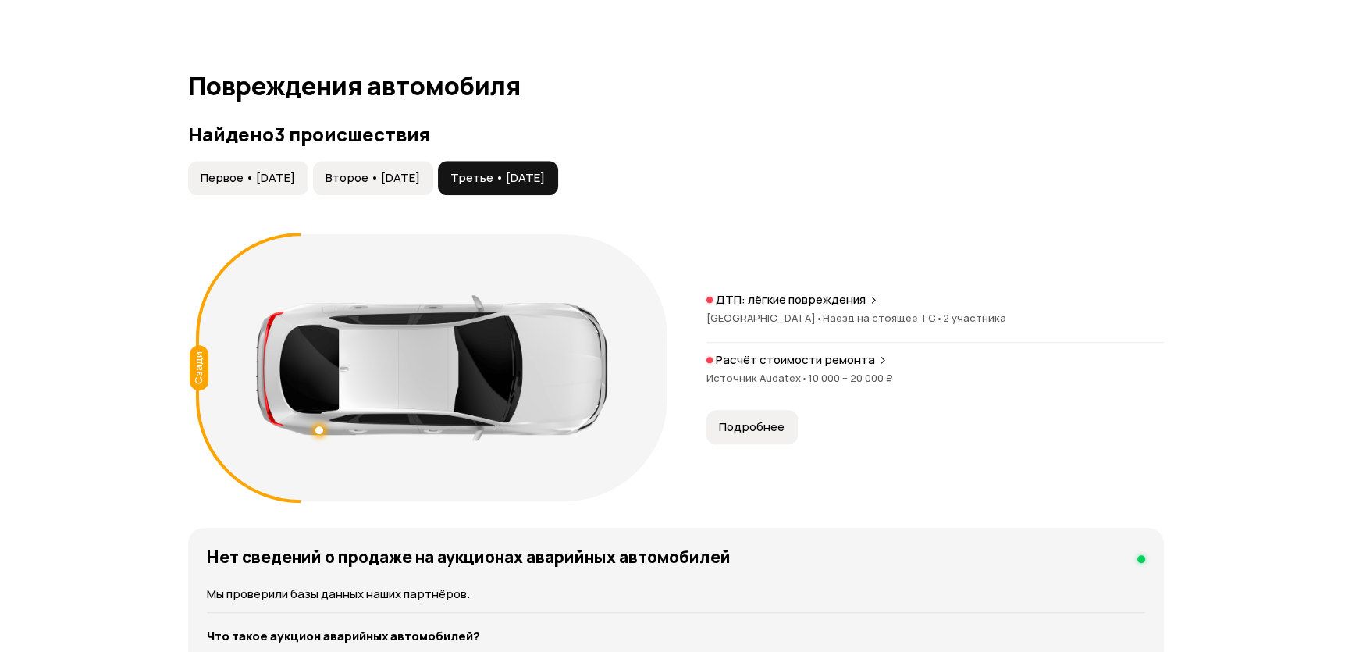
click at [272, 183] on span "Первое • 22 мар 2017" at bounding box center [248, 178] width 94 height 16
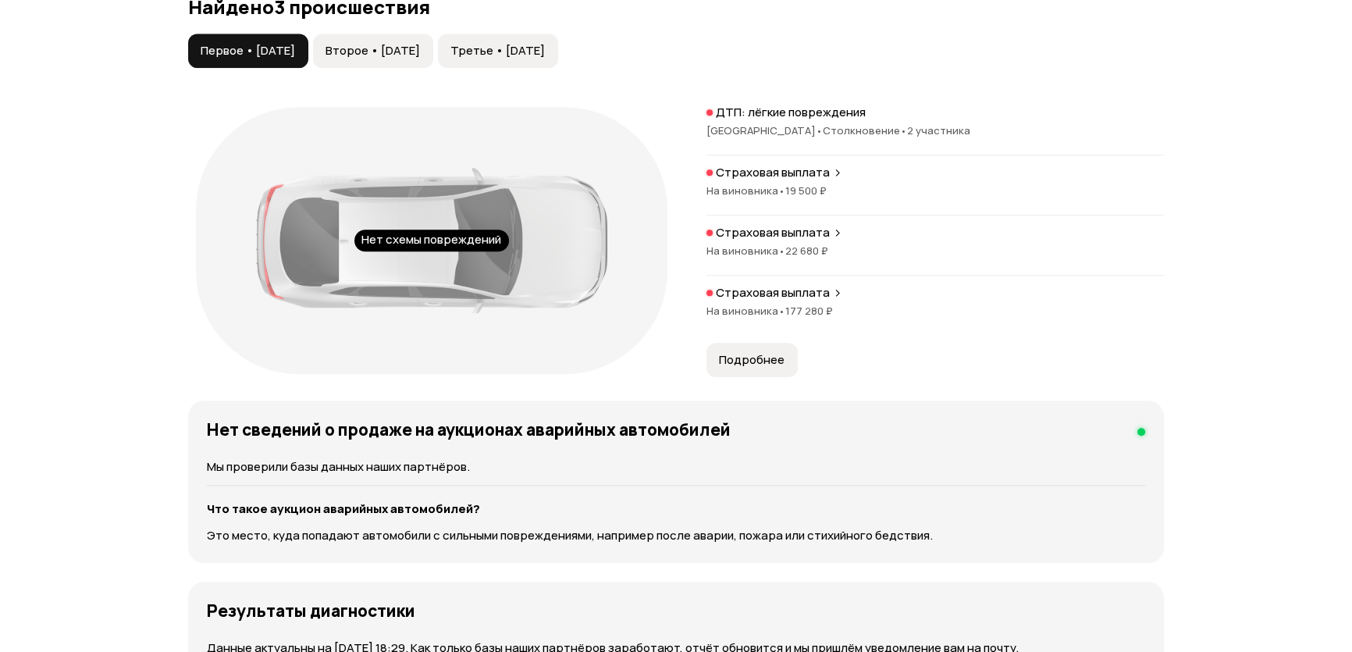
scroll to position [1687, 0]
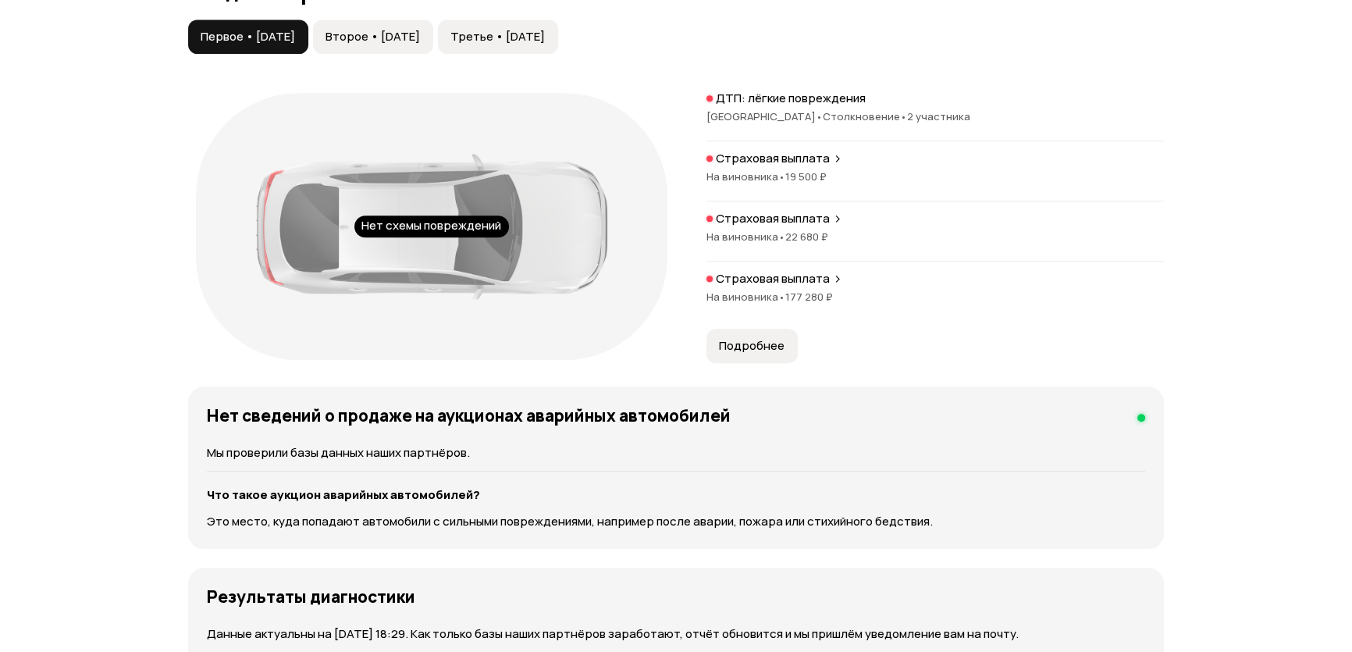
click at [399, 45] on button "Второе • 24 апр 2018" at bounding box center [373, 37] width 120 height 34
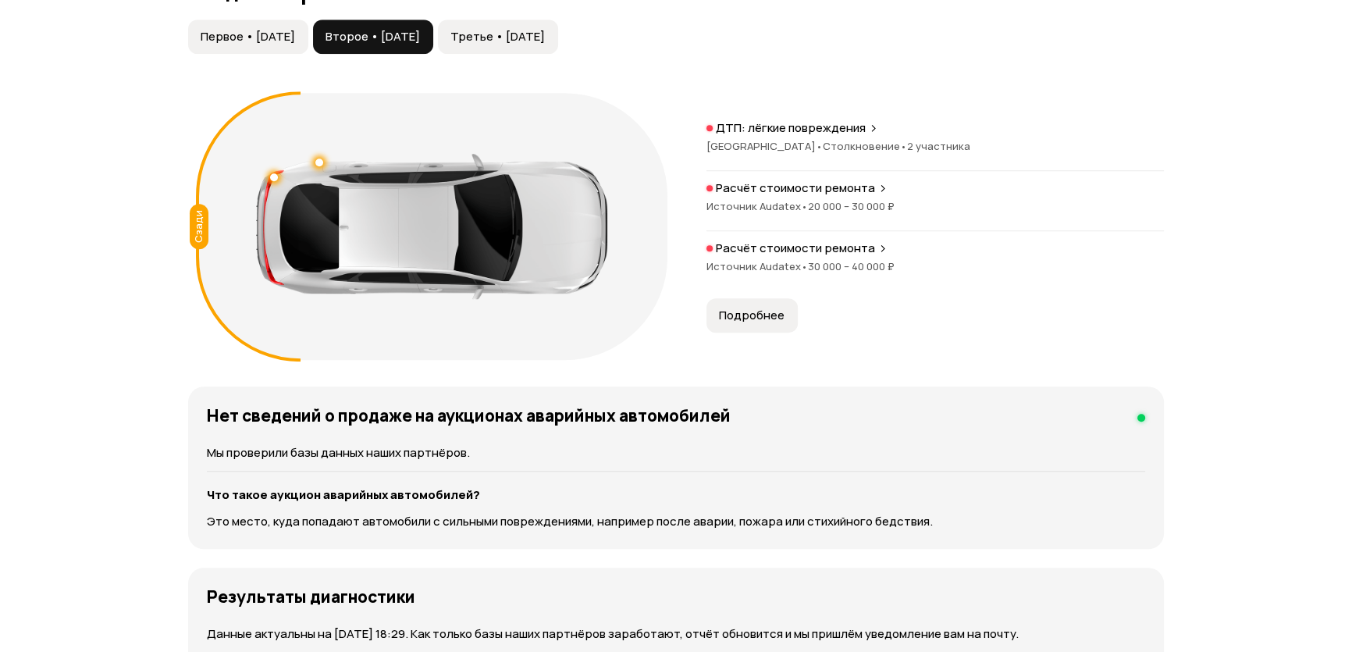
click at [545, 30] on span "Третье • 21 апр 2025" at bounding box center [497, 37] width 94 height 16
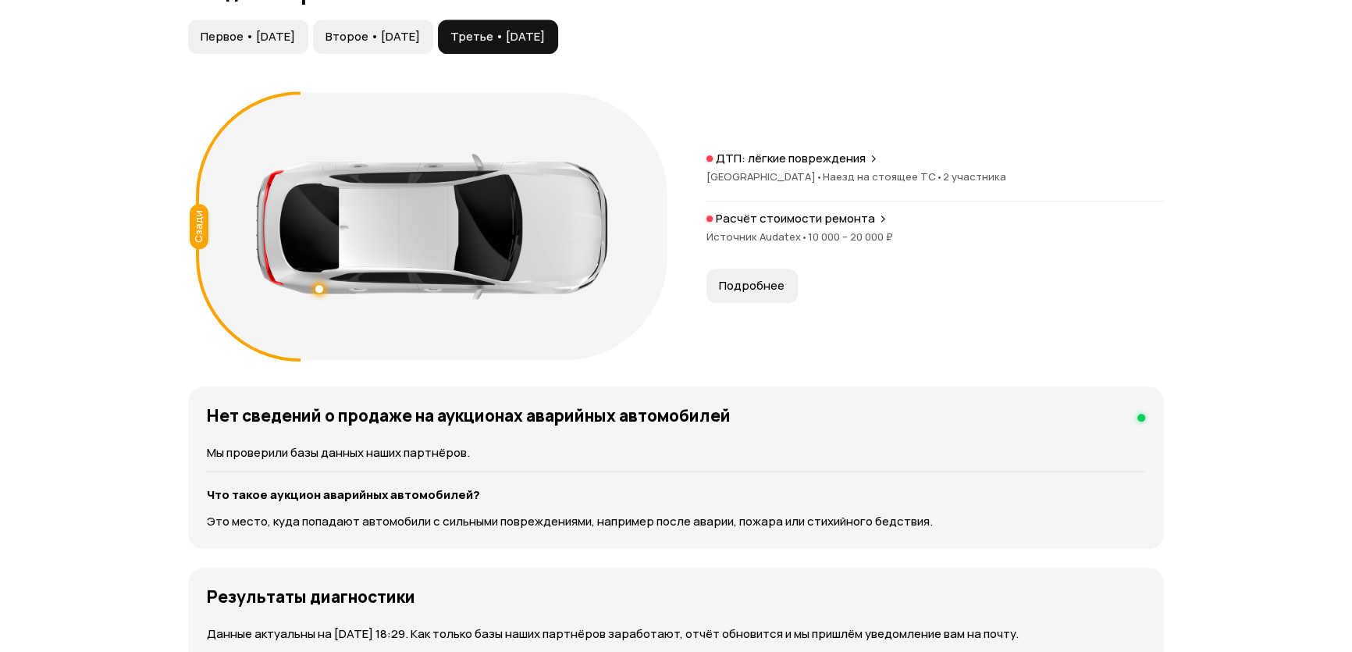
click at [278, 44] on button "Первое • 22 мар 2017" at bounding box center [248, 37] width 120 height 34
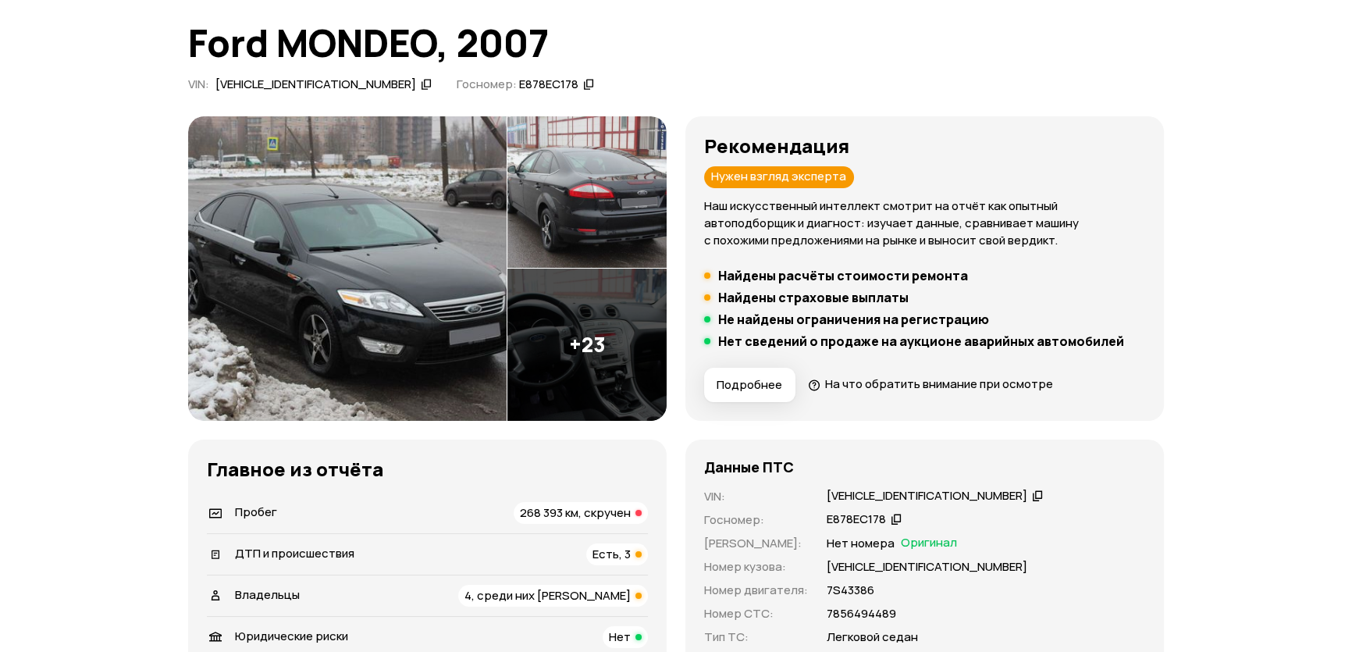
scroll to position [0, 0]
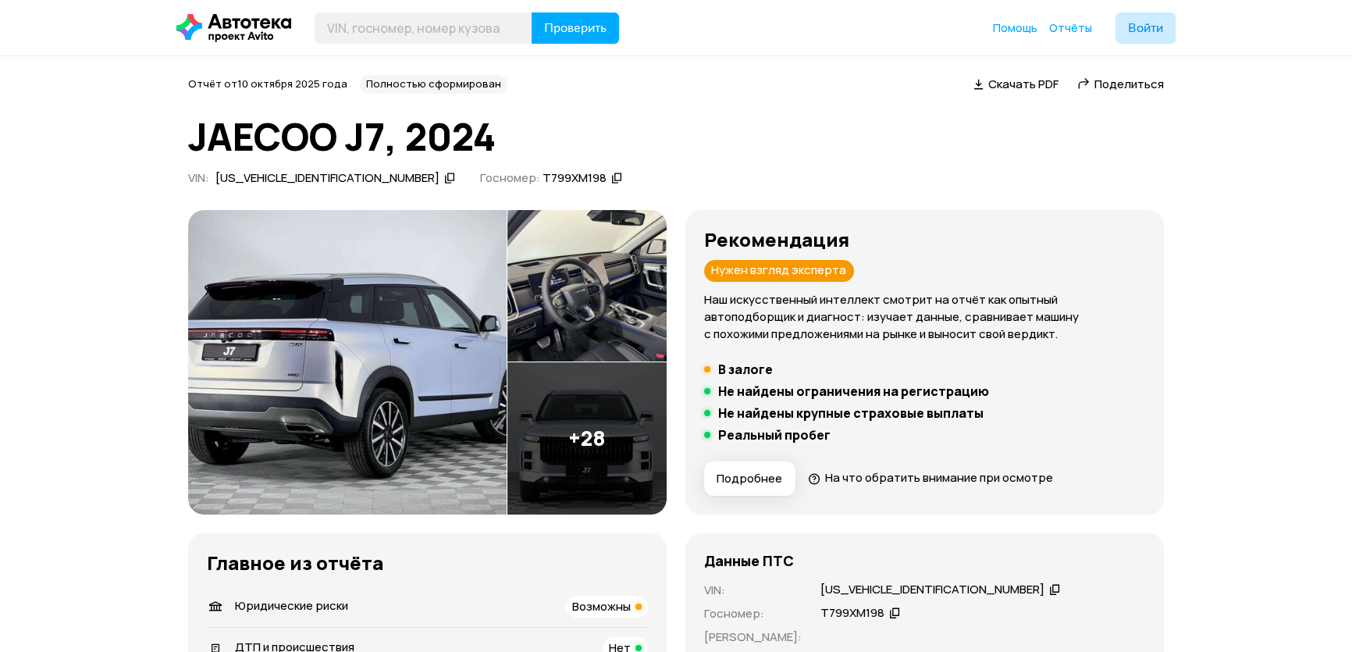
click at [360, 372] on img at bounding box center [347, 362] width 318 height 304
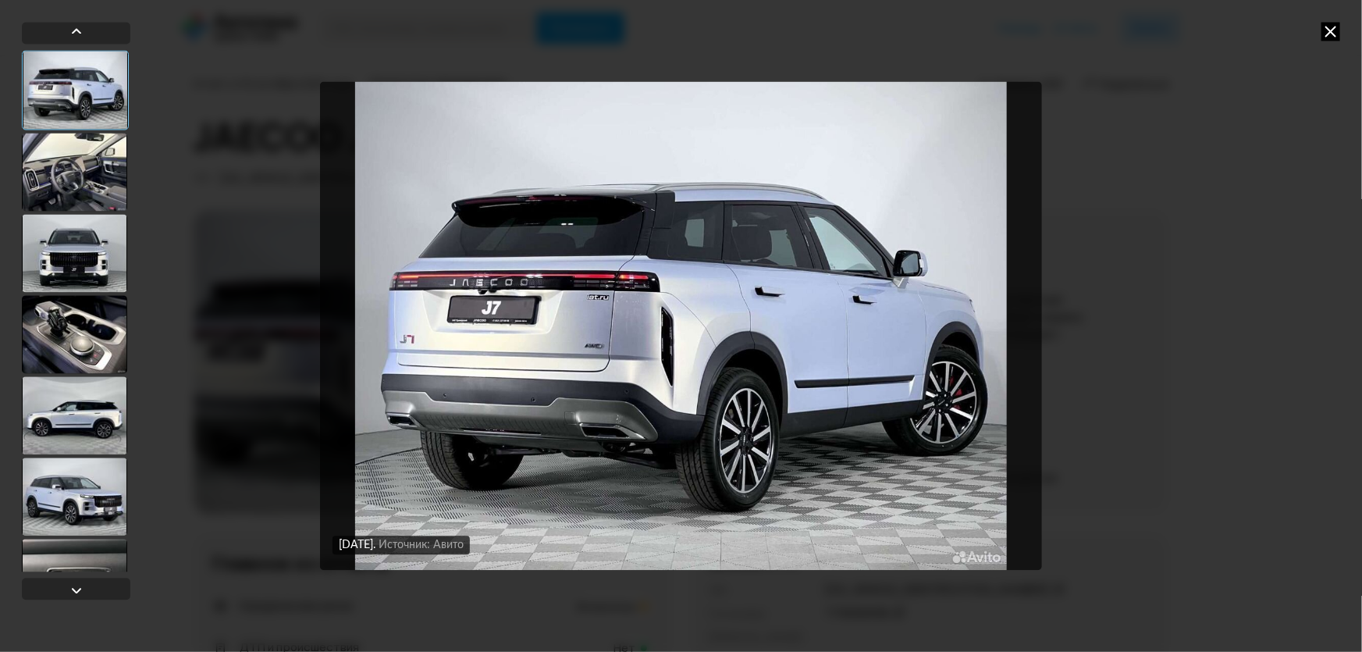
click at [94, 217] on div at bounding box center [74, 253] width 105 height 78
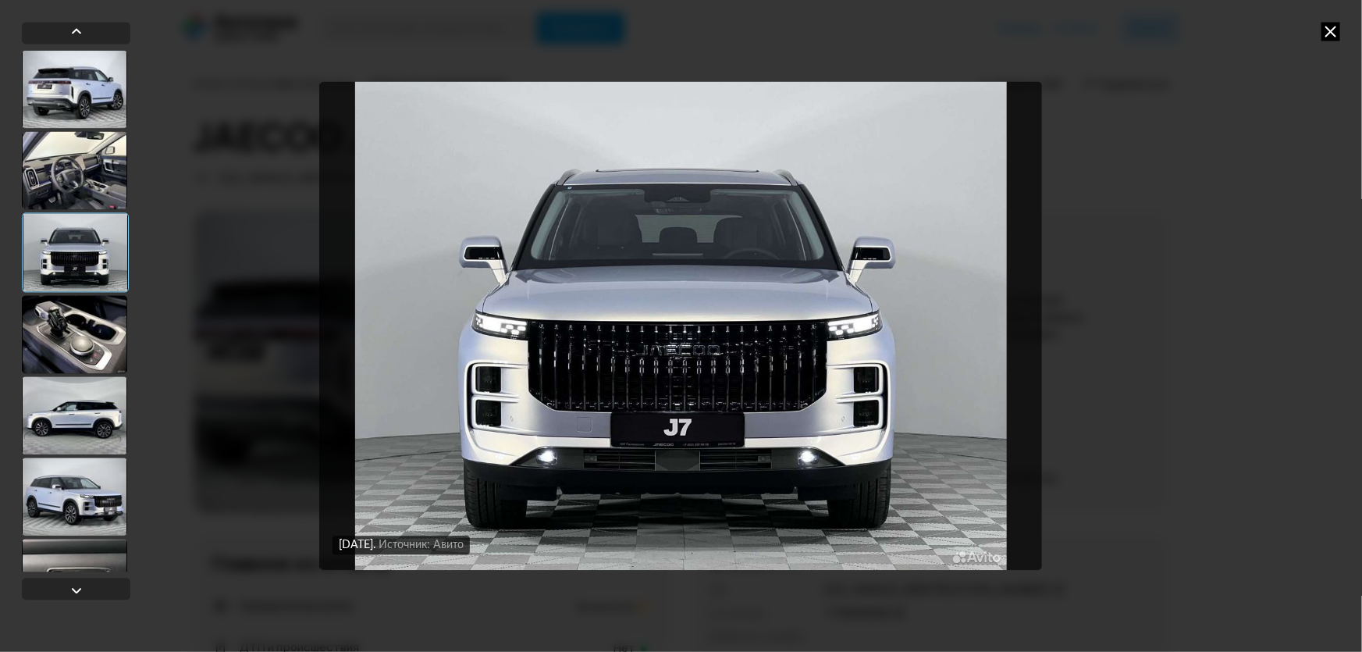
click at [70, 307] on div at bounding box center [74, 334] width 105 height 78
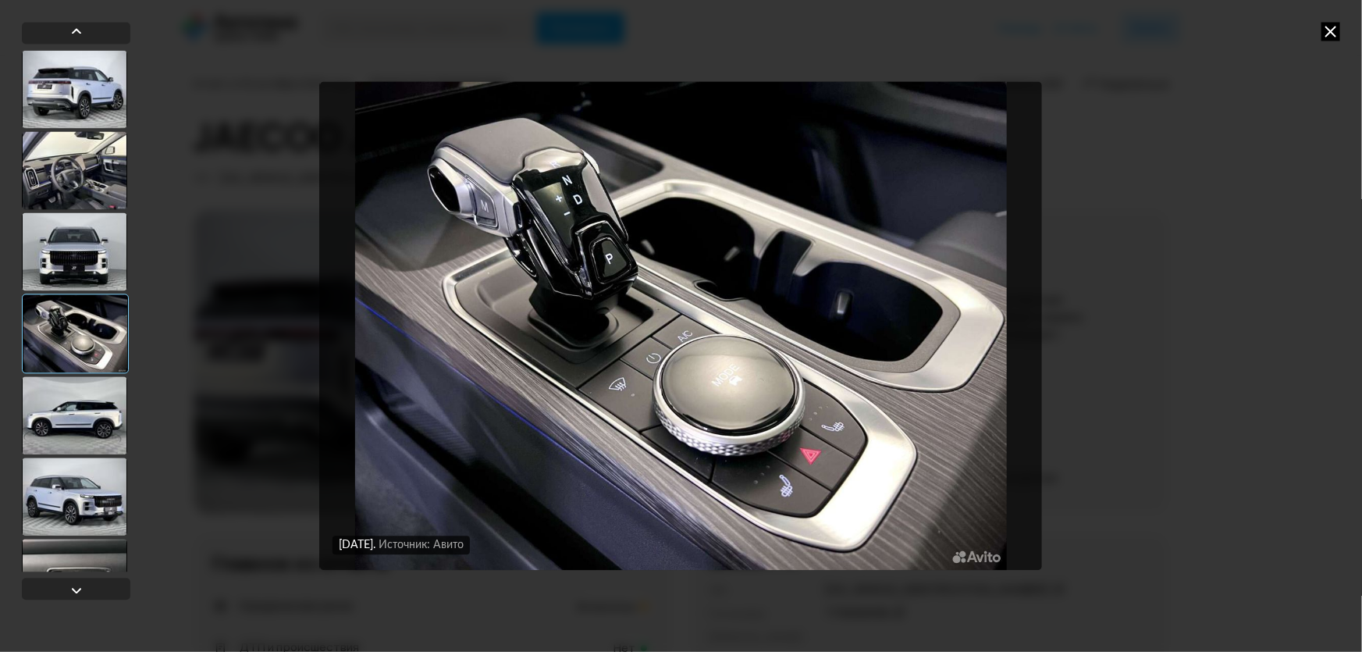
click at [55, 407] on div at bounding box center [74, 415] width 105 height 78
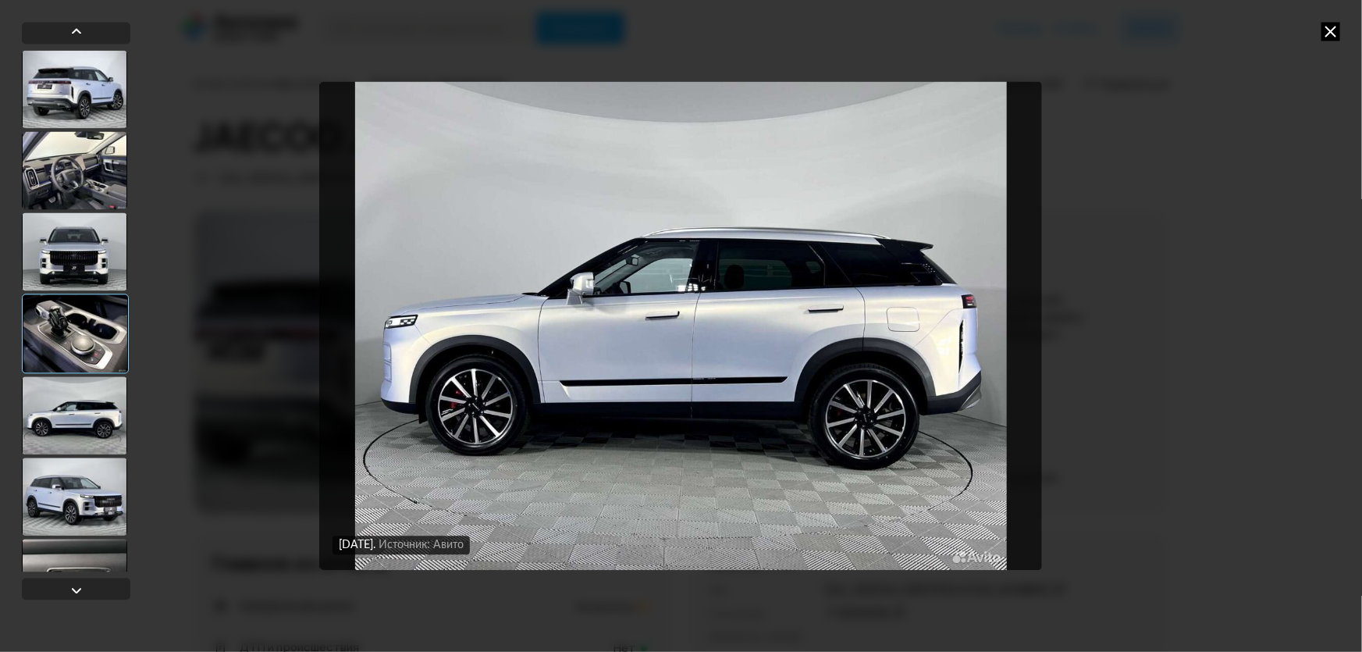
click at [42, 468] on div at bounding box center [74, 496] width 105 height 78
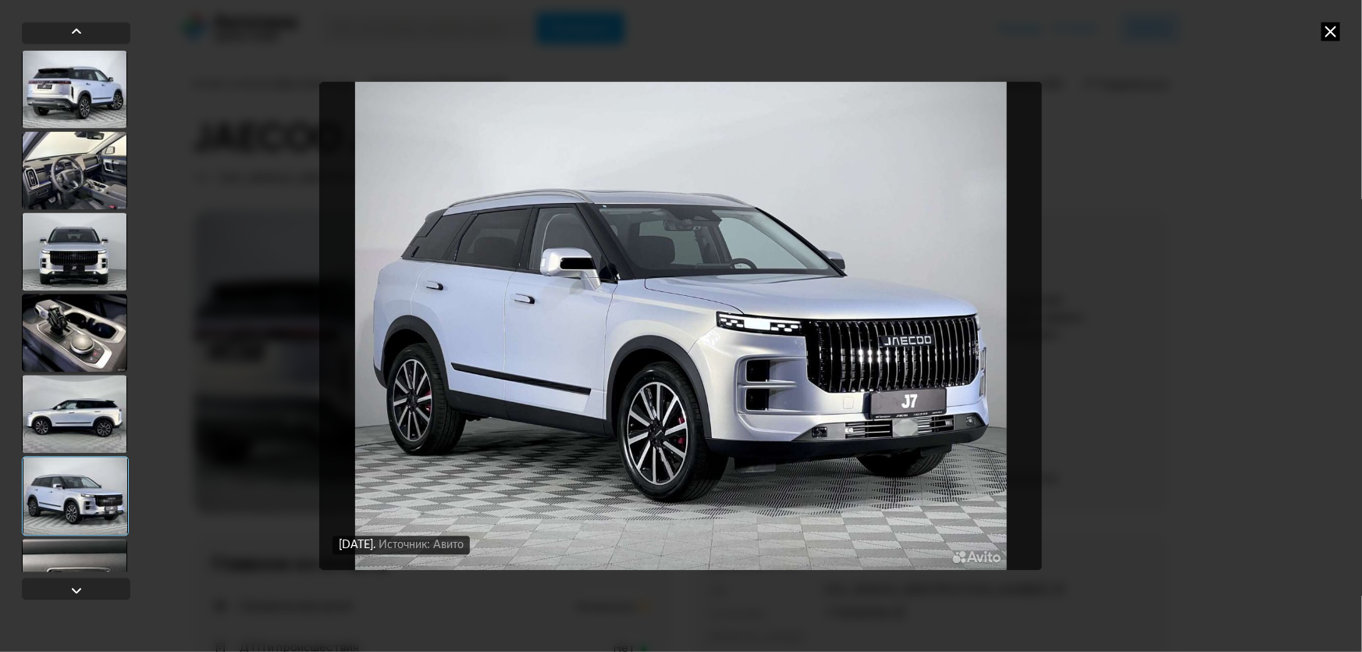
click at [62, 518] on div at bounding box center [75, 496] width 107 height 80
click at [1332, 28] on icon at bounding box center [1331, 31] width 19 height 19
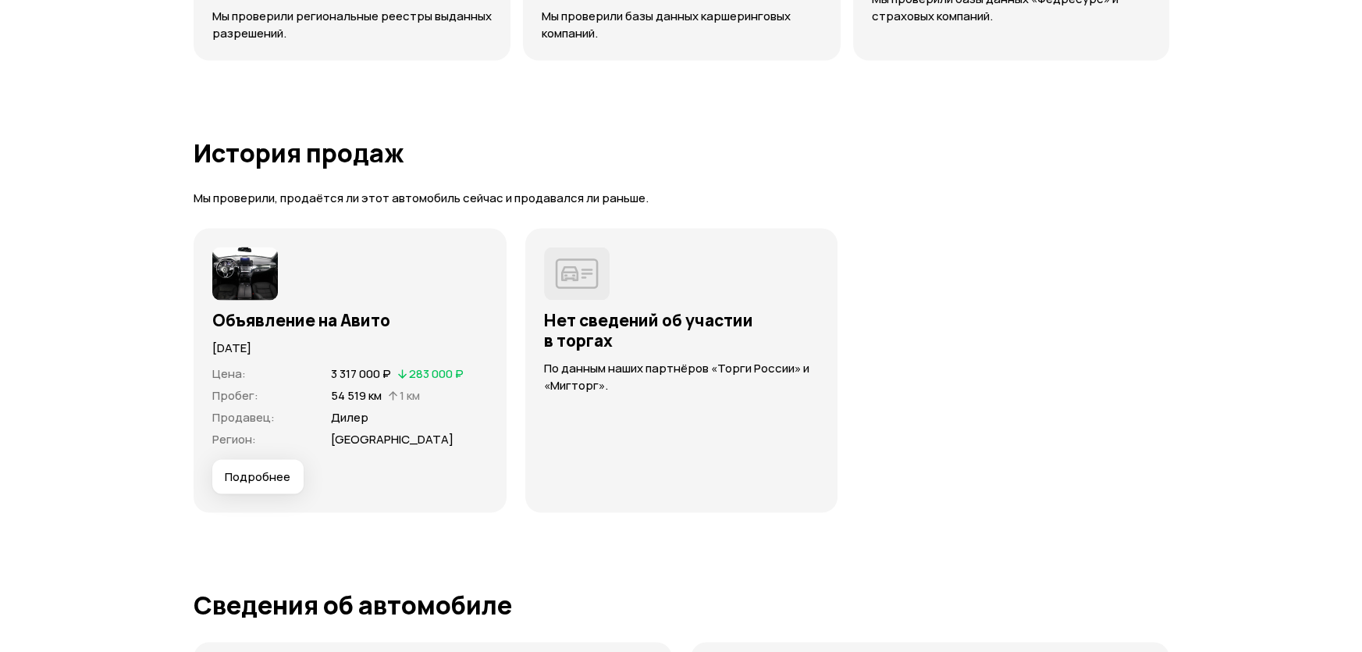
scroll to position [3832, 0]
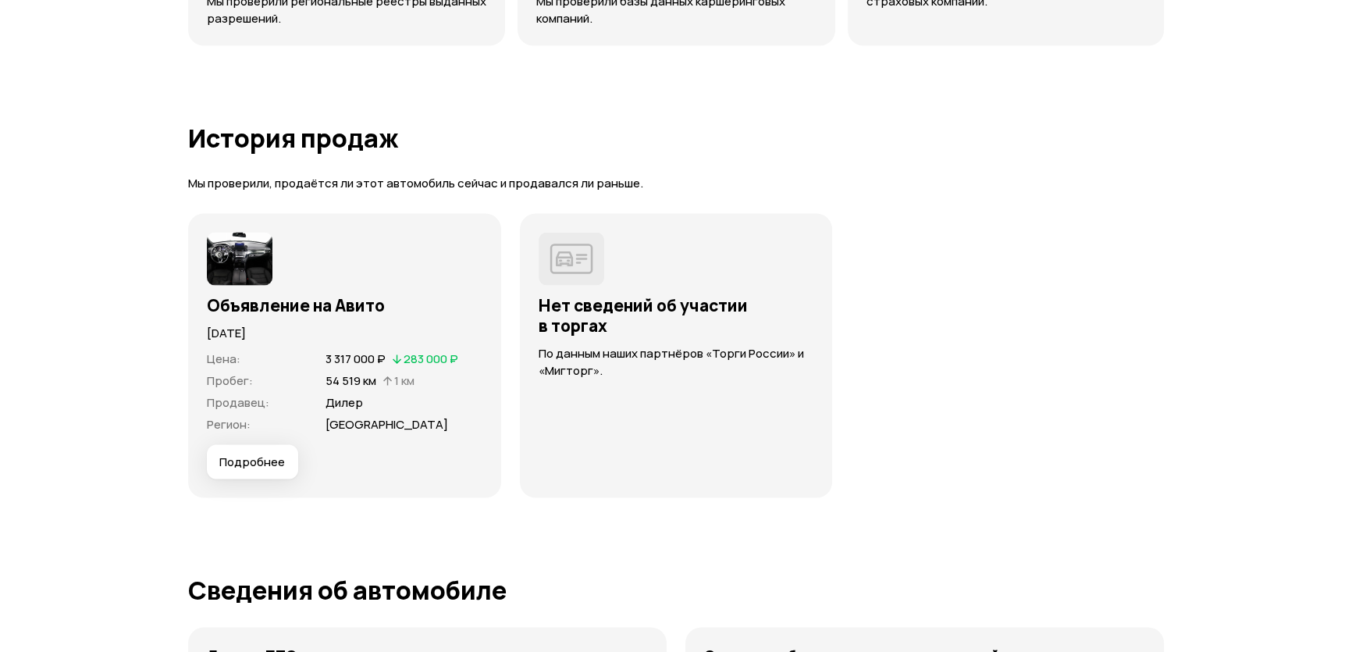
click at [274, 468] on button "Подробнее" at bounding box center [252, 462] width 91 height 34
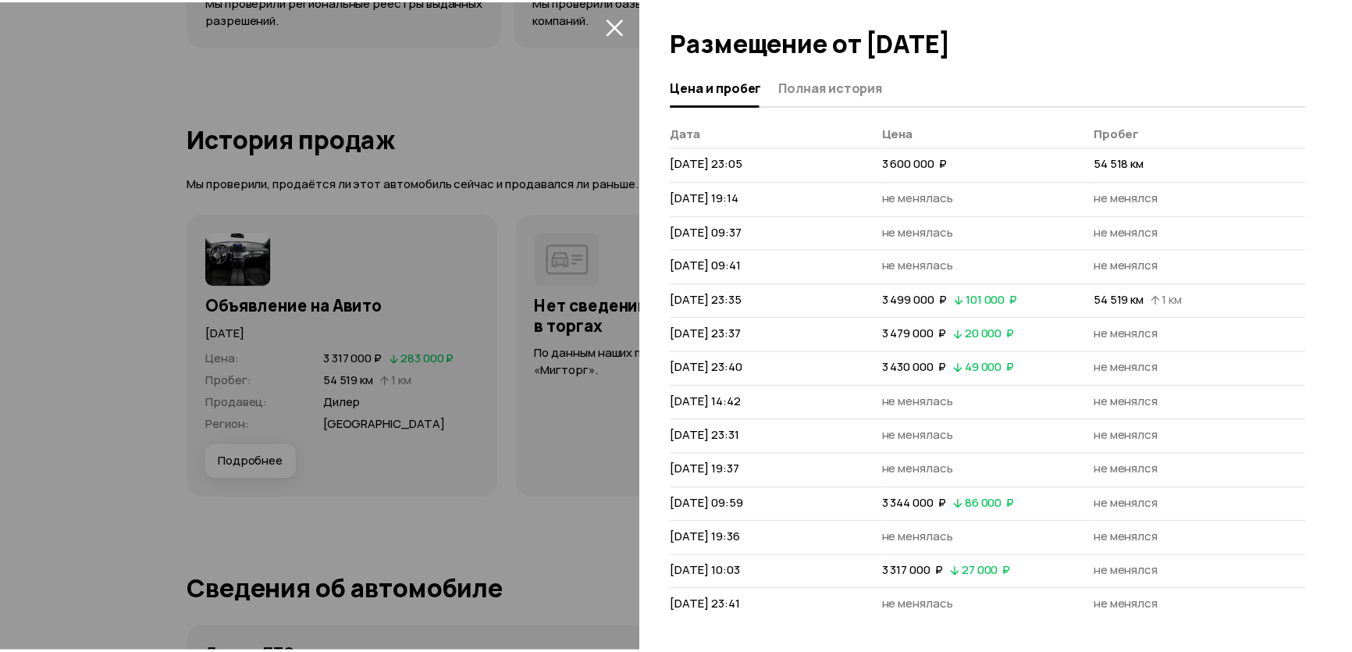
scroll to position [4, 0]
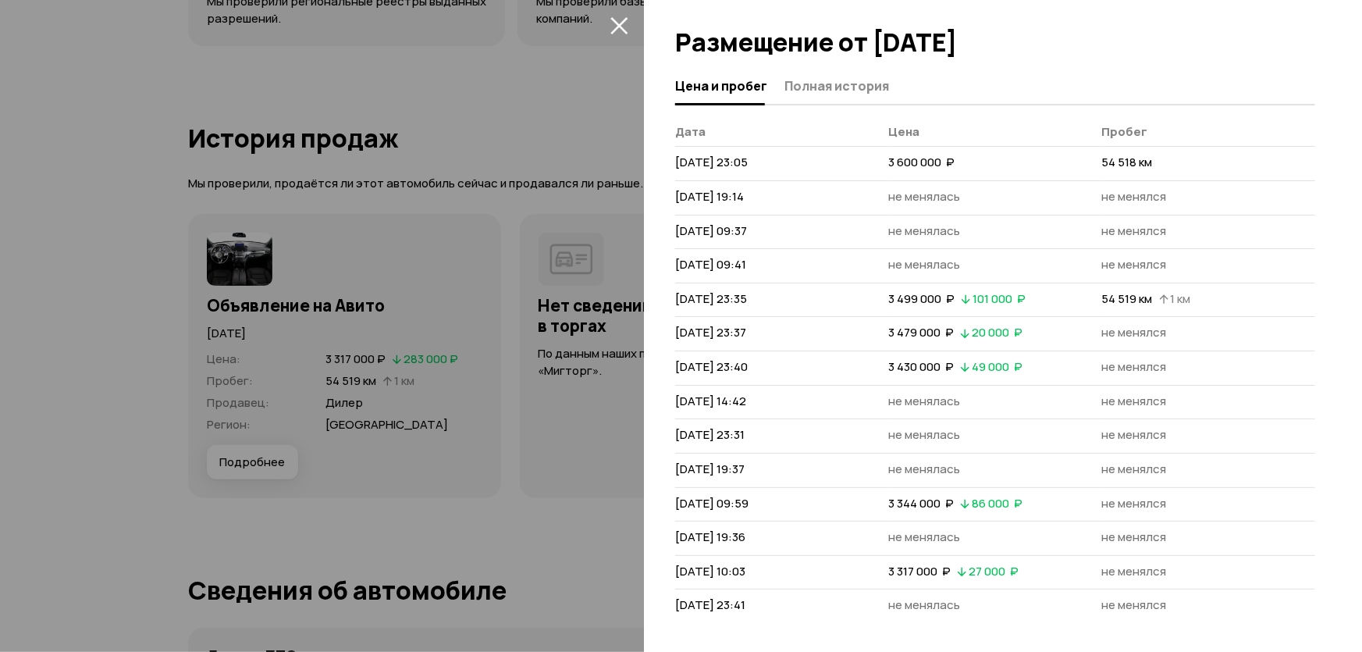
click at [435, 473] on div at bounding box center [681, 326] width 1362 height 652
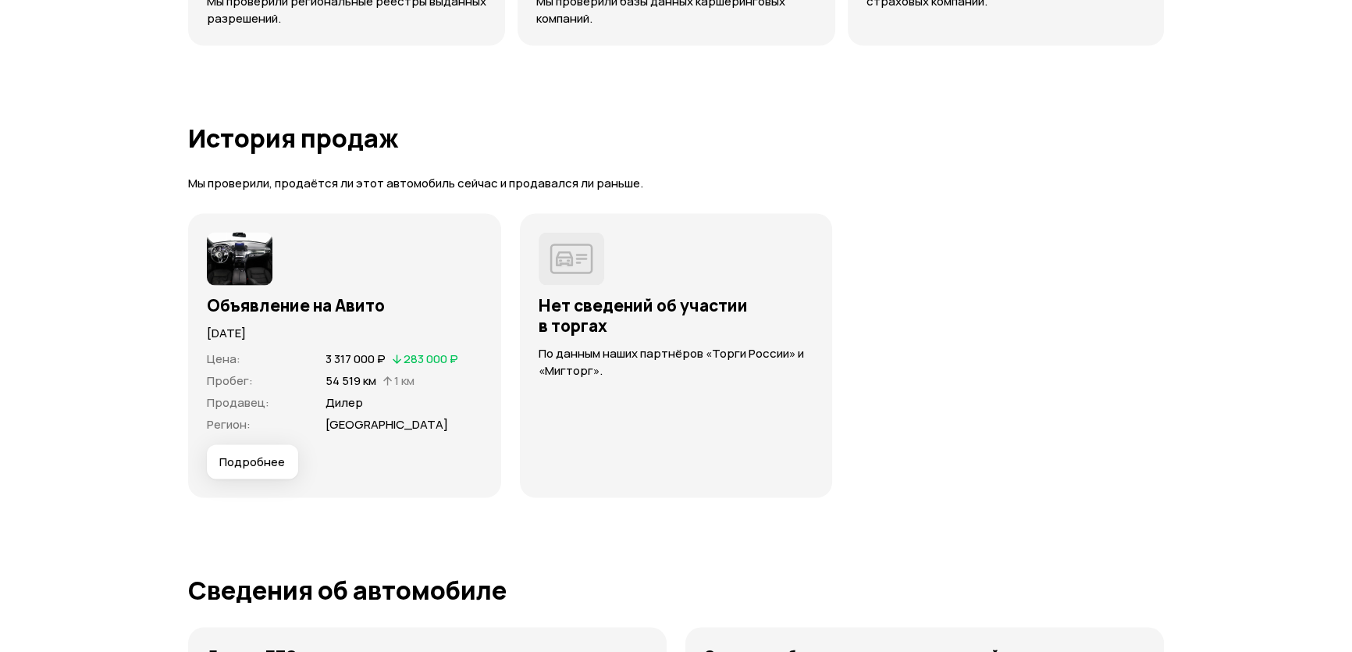
click at [251, 245] on img at bounding box center [240, 259] width 66 height 53
click at [254, 461] on span "Подробнее" at bounding box center [252, 462] width 66 height 16
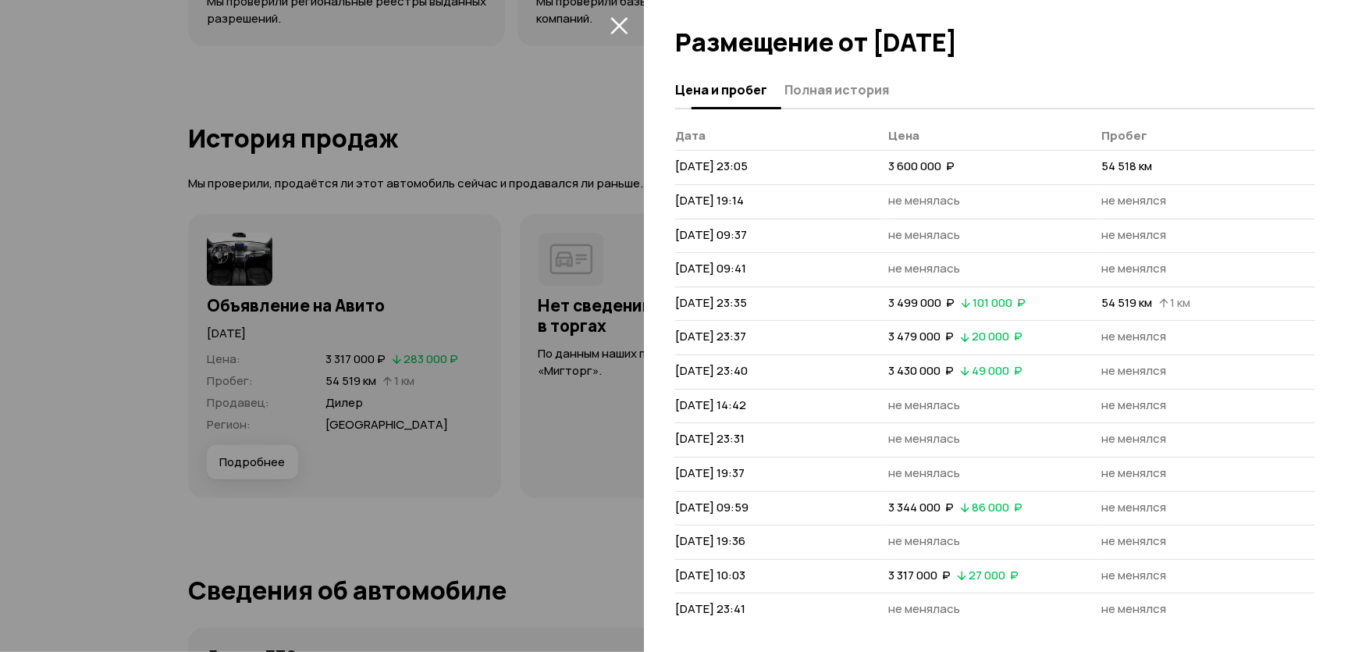
click at [859, 74] on button "Полная история" at bounding box center [834, 89] width 109 height 30
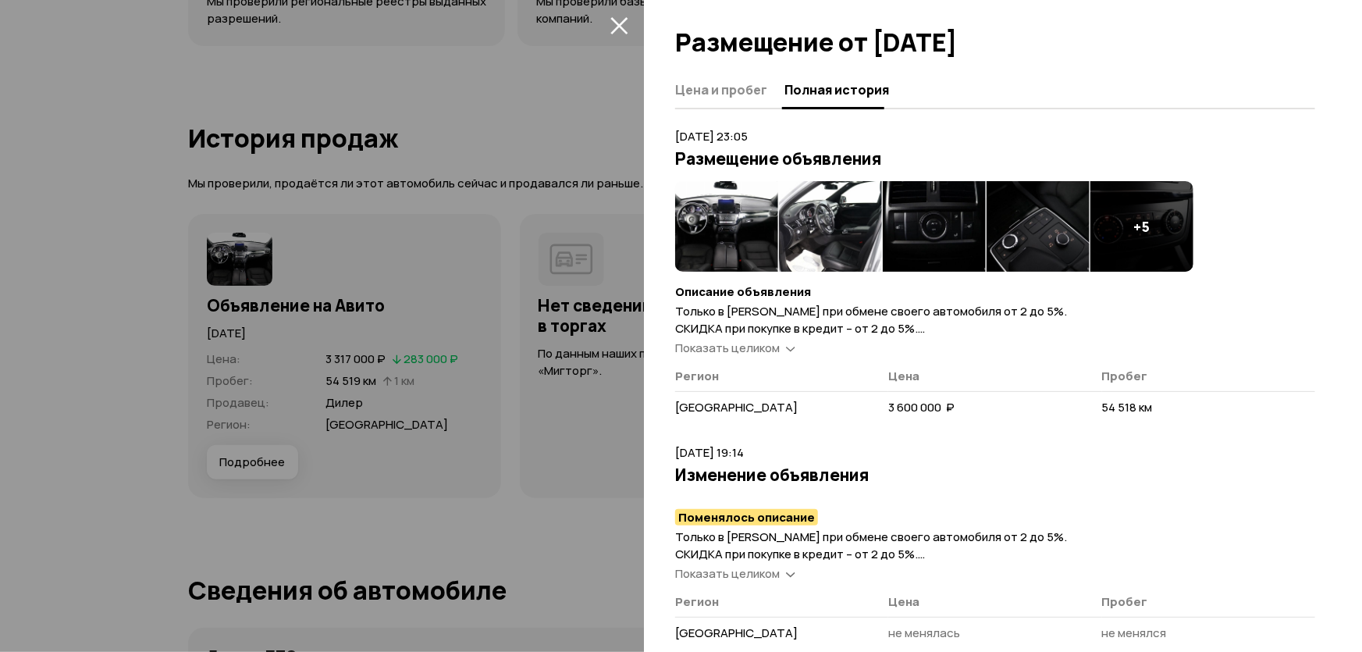
click at [851, 89] on span "Полная история" at bounding box center [837, 90] width 105 height 16
click at [774, 211] on img at bounding box center [726, 226] width 103 height 91
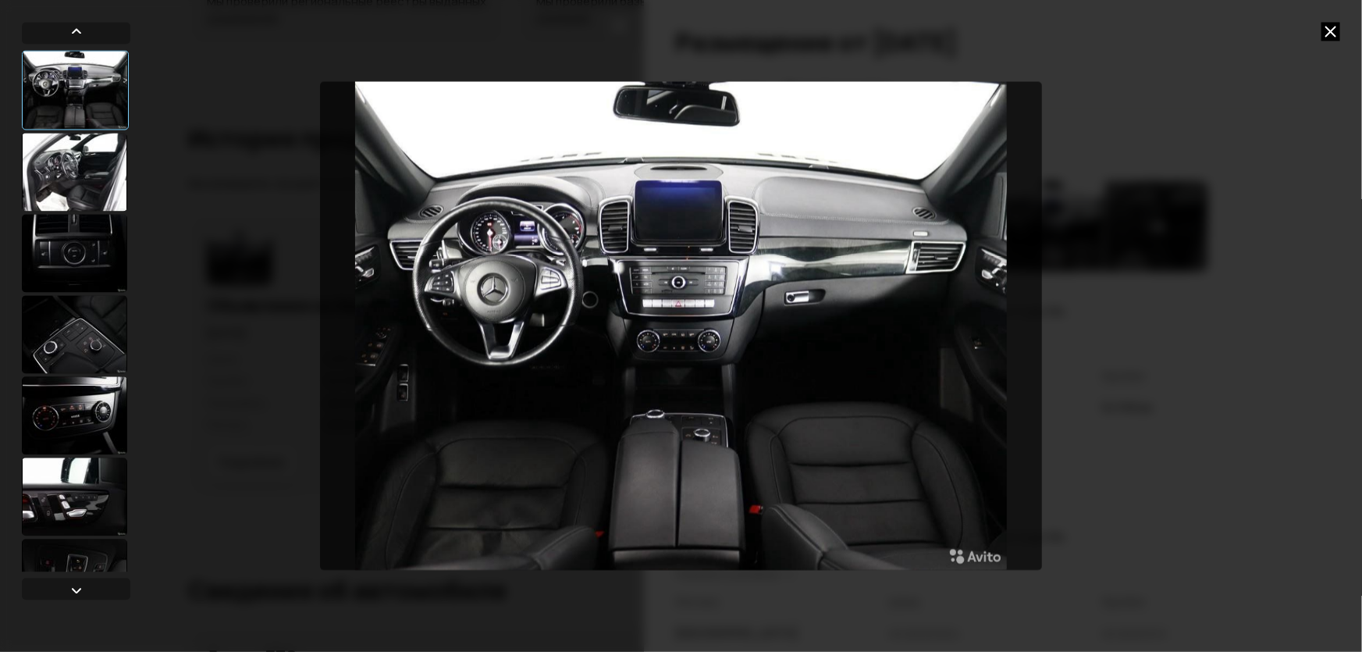
click at [87, 228] on div at bounding box center [74, 253] width 105 height 78
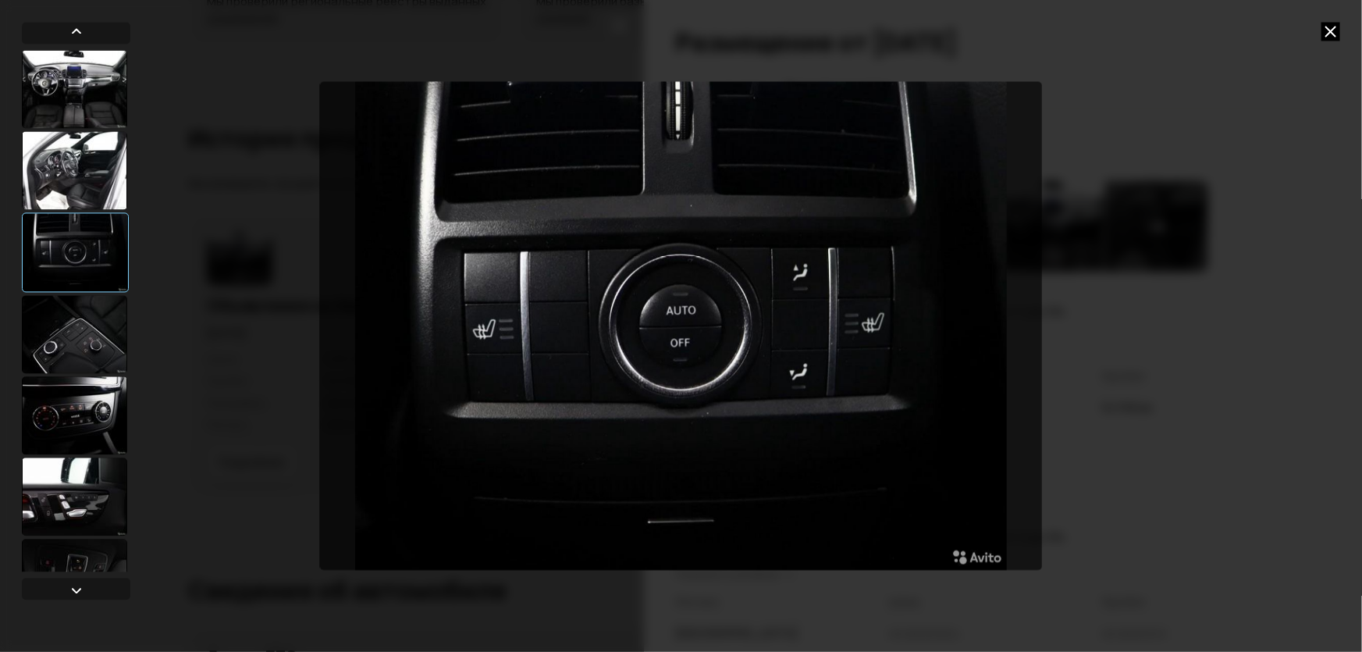
click at [77, 184] on div at bounding box center [74, 170] width 105 height 78
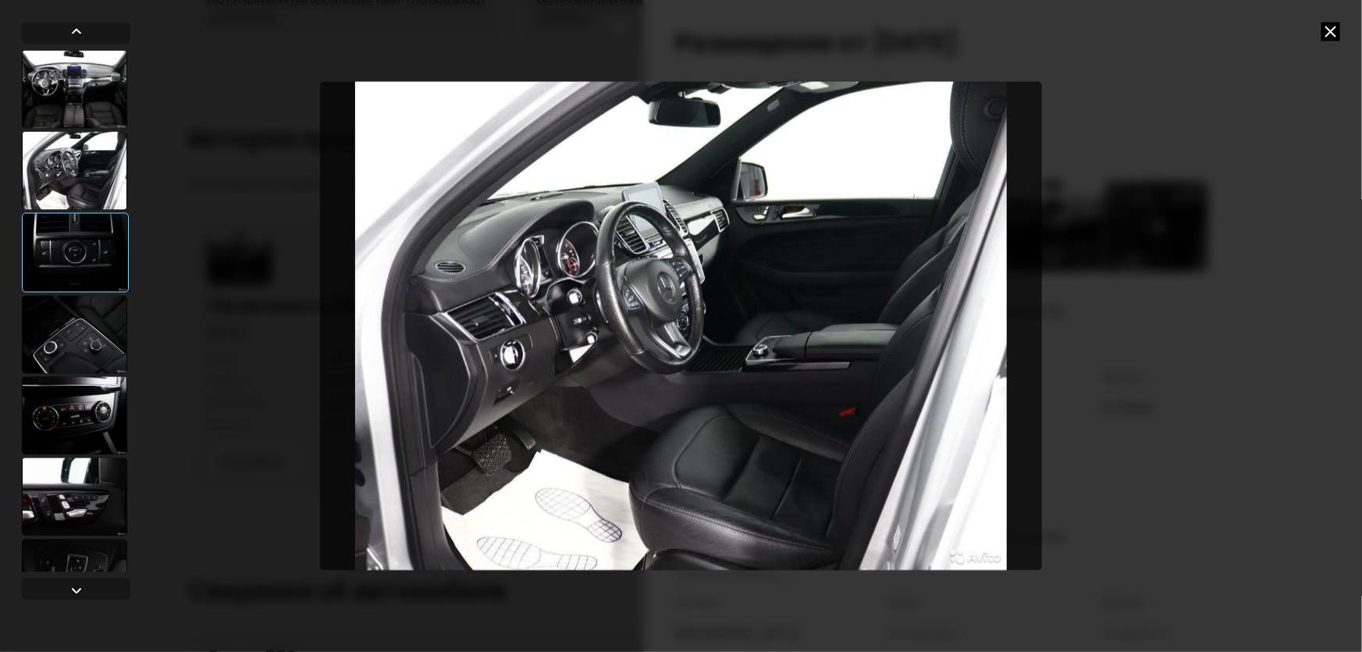
click at [62, 354] on div at bounding box center [74, 334] width 105 height 78
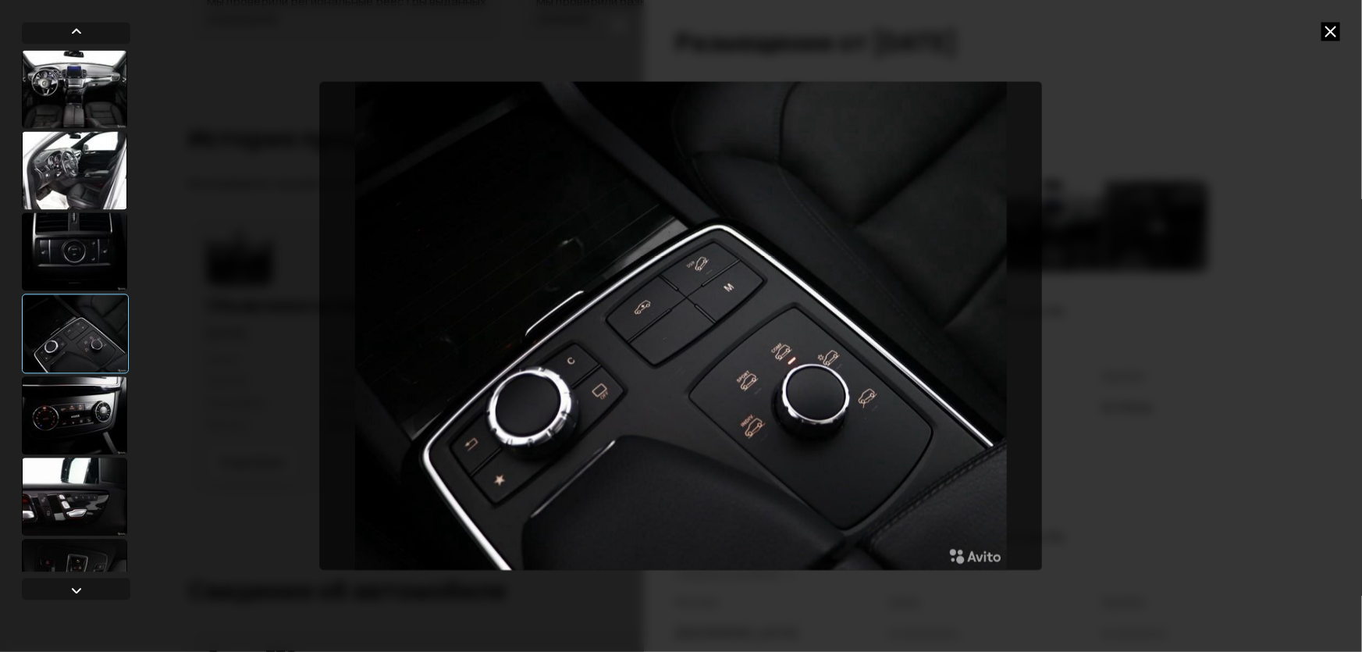
click at [55, 465] on div at bounding box center [74, 496] width 105 height 78
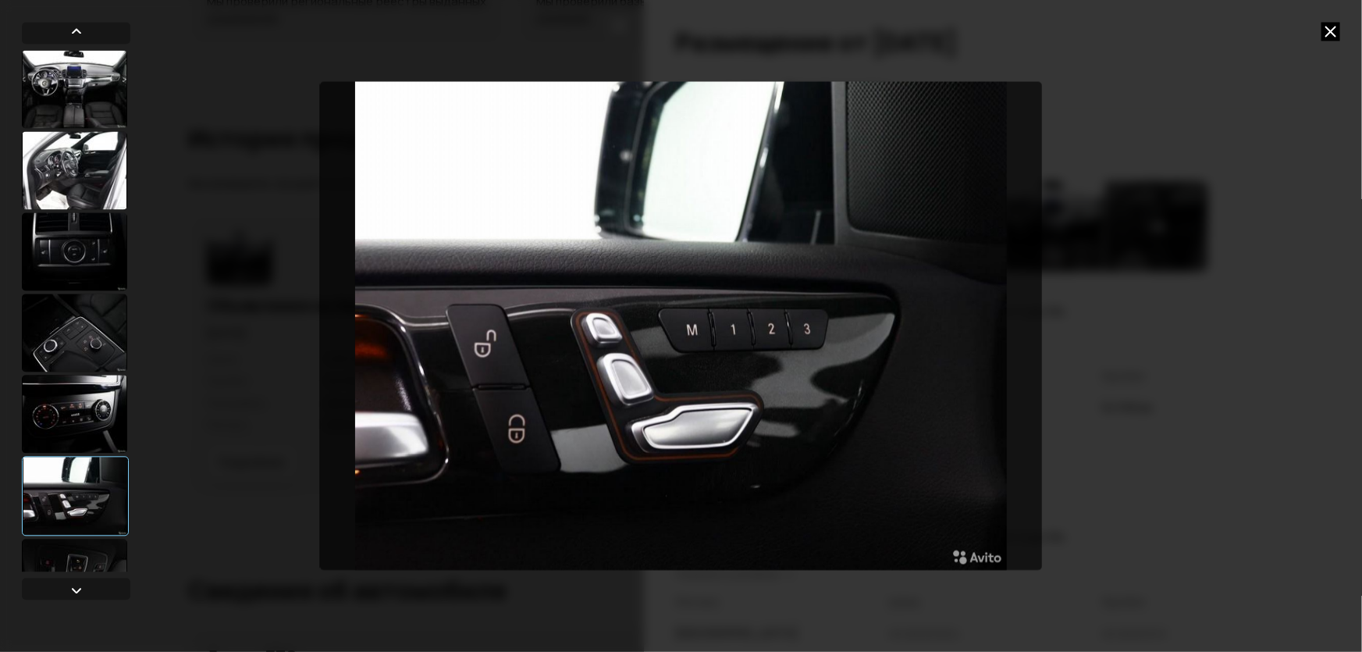
click at [52, 528] on div at bounding box center [75, 496] width 107 height 80
click at [32, 566] on div at bounding box center [74, 578] width 105 height 78
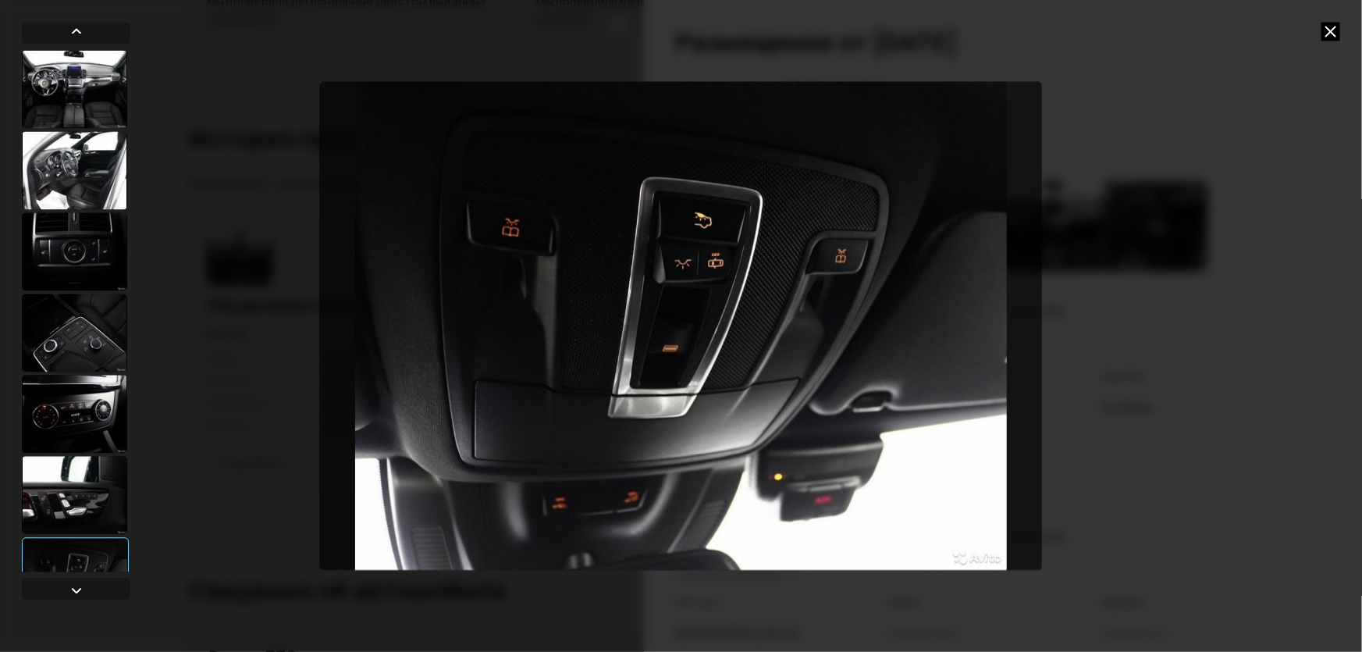
click at [1327, 24] on icon at bounding box center [1331, 31] width 19 height 19
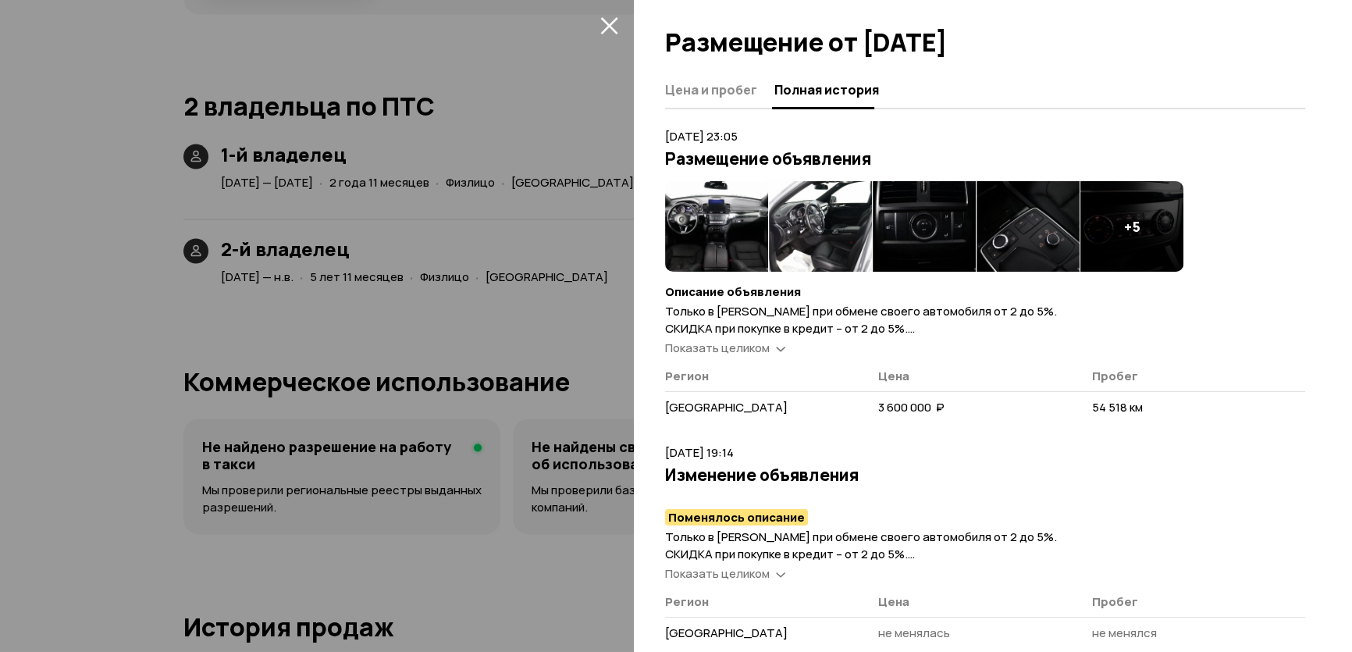
scroll to position [3335, 0]
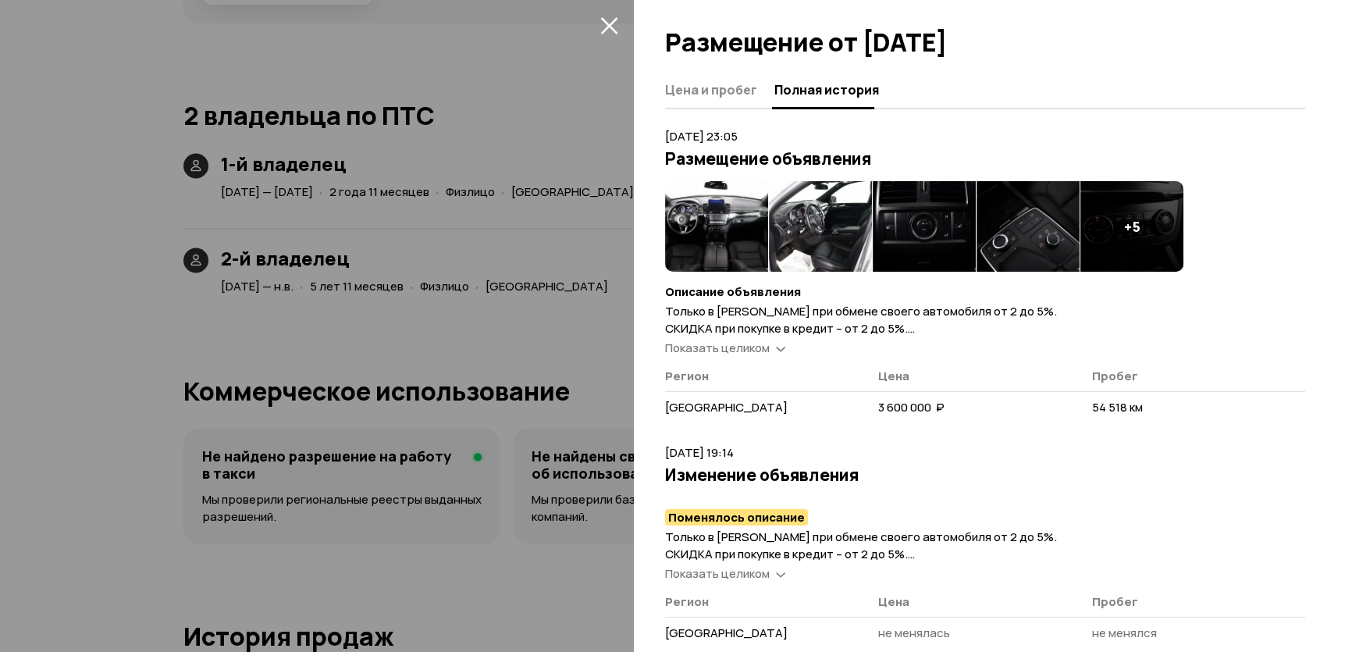
click at [432, 49] on div at bounding box center [676, 326] width 1352 height 652
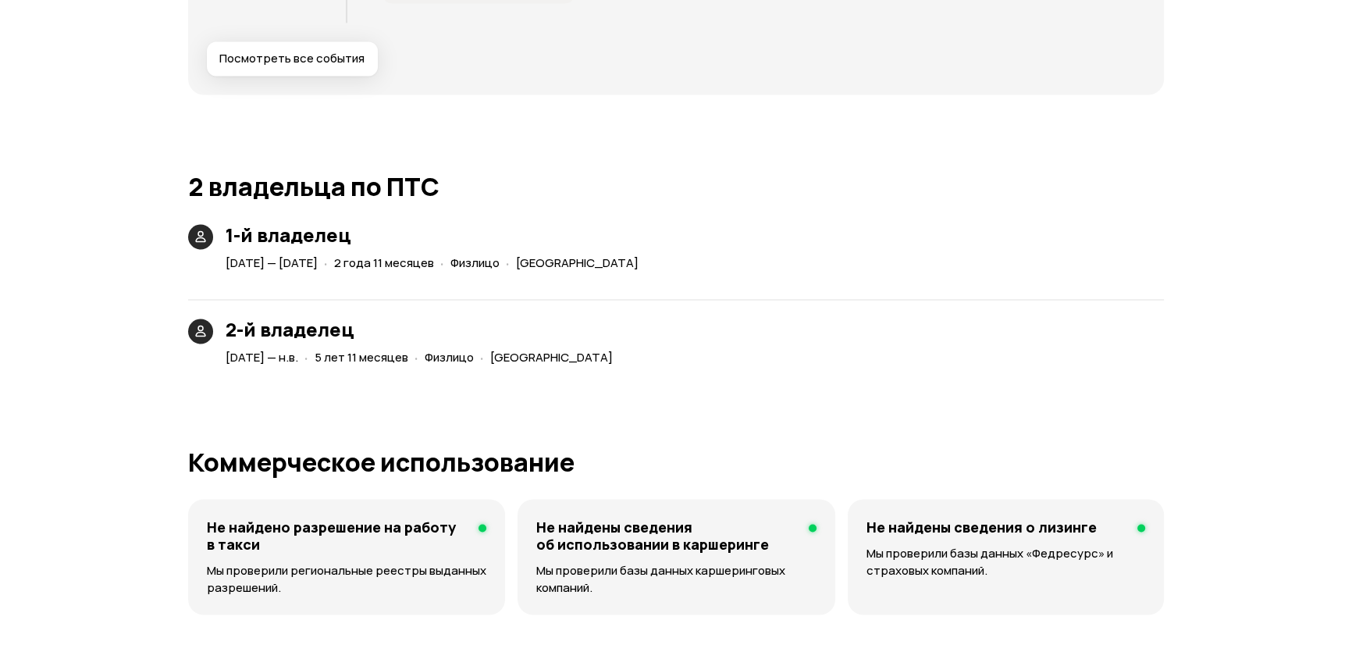
scroll to position [3123, 0]
